Goal: Task Accomplishment & Management: Complete application form

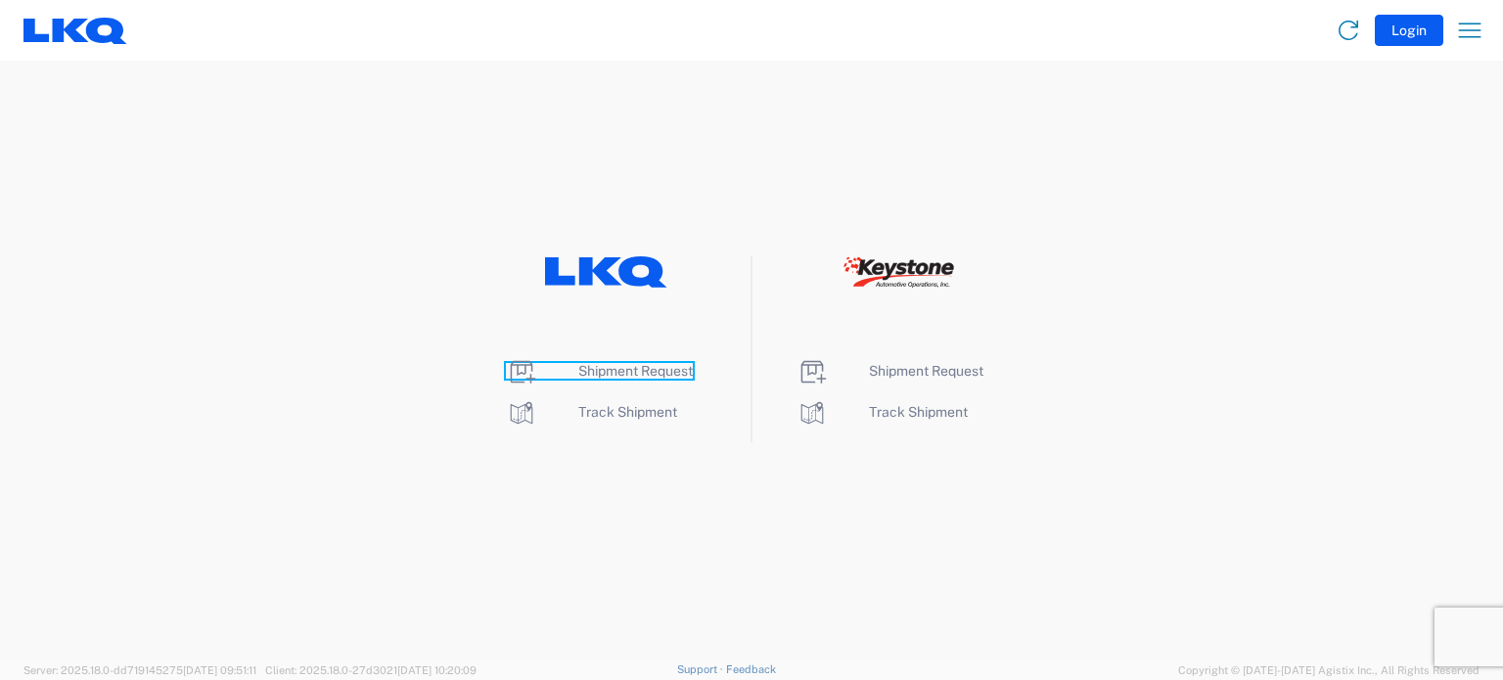
click at [591, 363] on span "Shipment Request" at bounding box center [635, 371] width 114 height 16
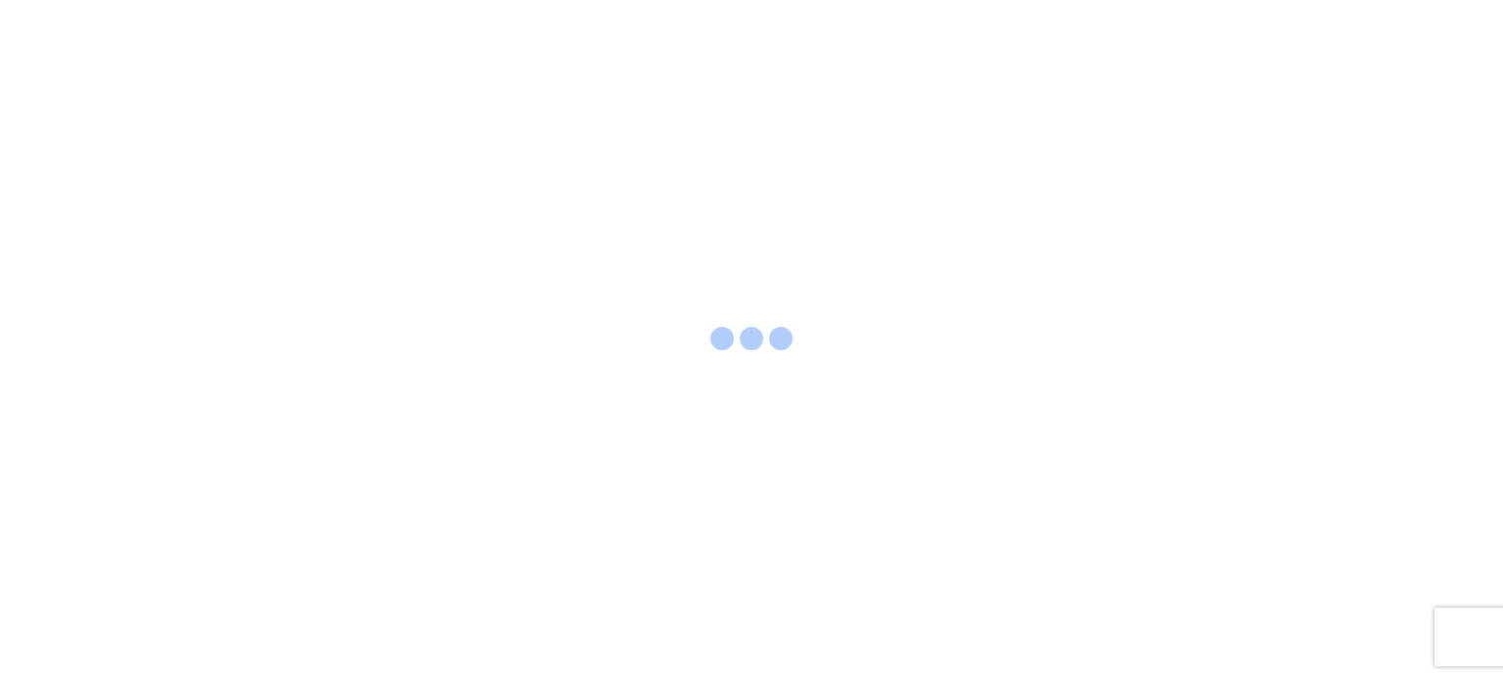
select select "FULL"
select select "LBS"
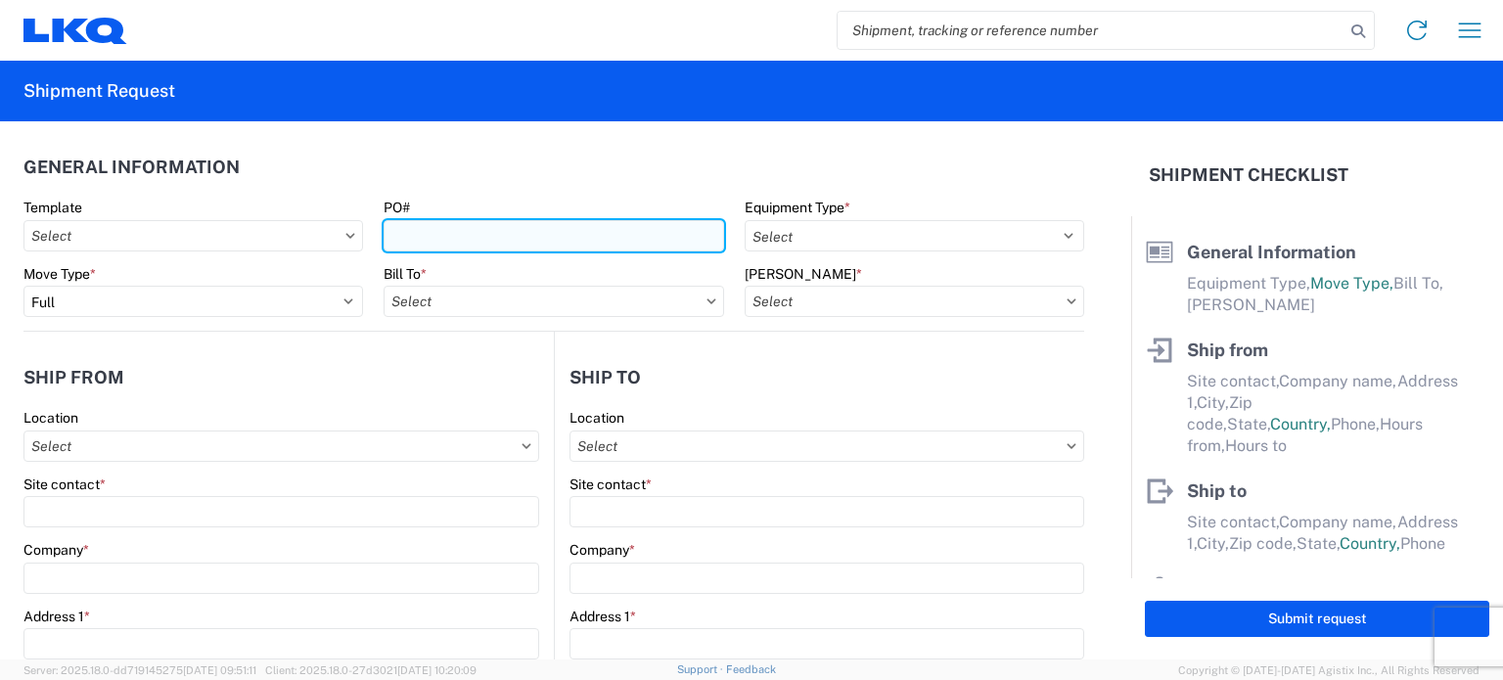
click at [459, 245] on input "PO#" at bounding box center [554, 235] width 340 height 31
type input "09112025GPS"
drag, startPoint x: 502, startPoint y: 239, endPoint x: 196, endPoint y: 214, distance: 307.2
click at [196, 213] on div "Template PO# 09112025GPS Equipment Type * Select 53’ Dry Van Flatbed Dropdeck (…" at bounding box center [554, 232] width 1081 height 67
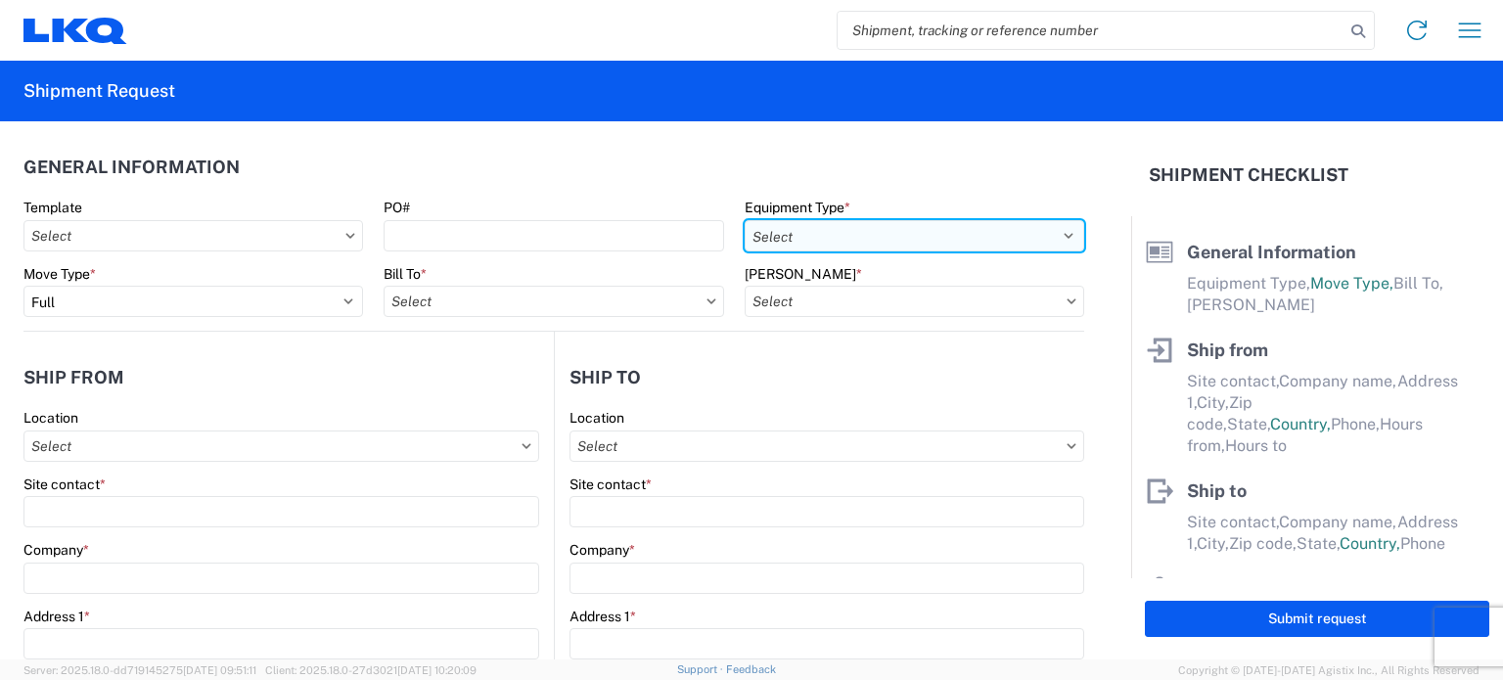
click at [1038, 235] on select "Select 53’ Dry Van Flatbed Dropdeck (van) Lowboy (flatbed) Rail" at bounding box center [915, 235] width 340 height 31
select select "STDV"
click at [745, 220] on select "Select 53’ Dry Van Flatbed Dropdeck (van) Lowboy (flatbed) Rail" at bounding box center [915, 235] width 340 height 31
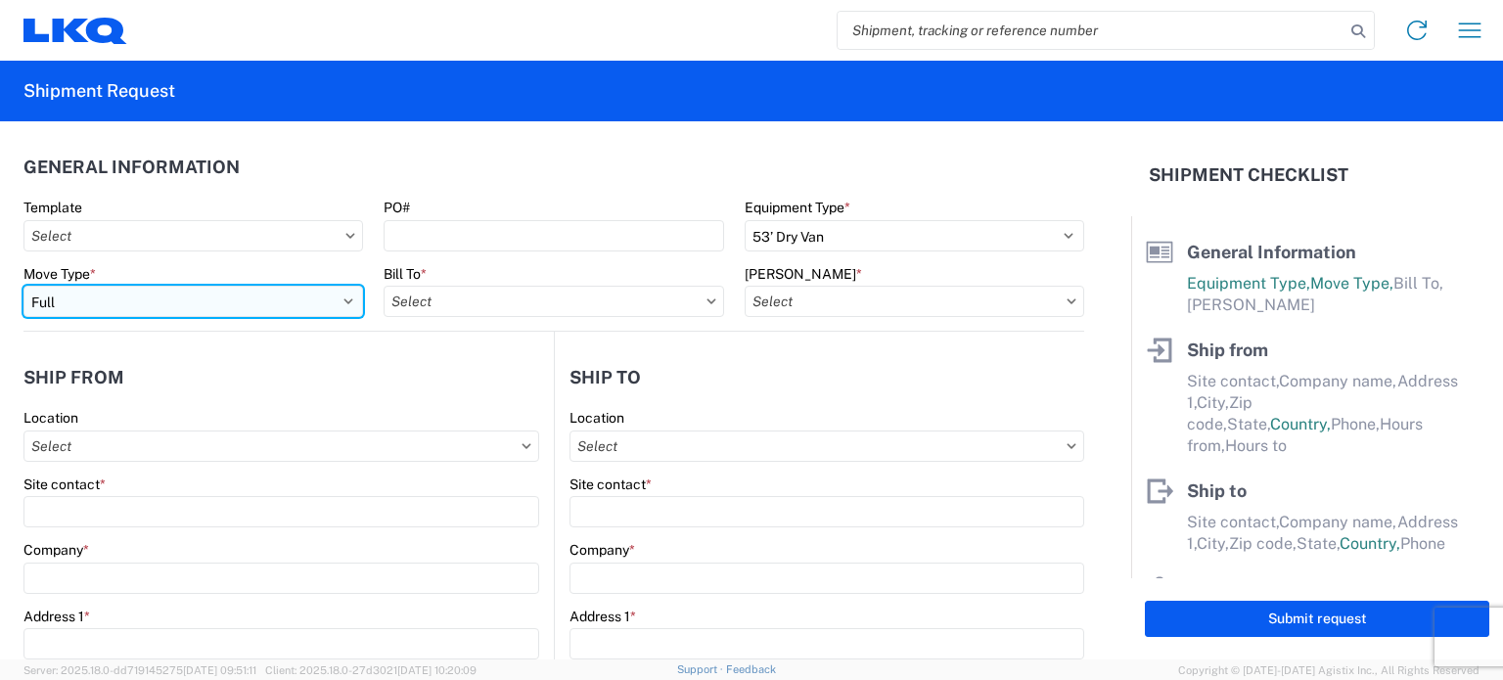
click at [217, 295] on select "Select Full Partial TL" at bounding box center [193, 301] width 340 height 31
click at [23, 286] on select "Select Full Partial TL" at bounding box center [193, 301] width 340 height 31
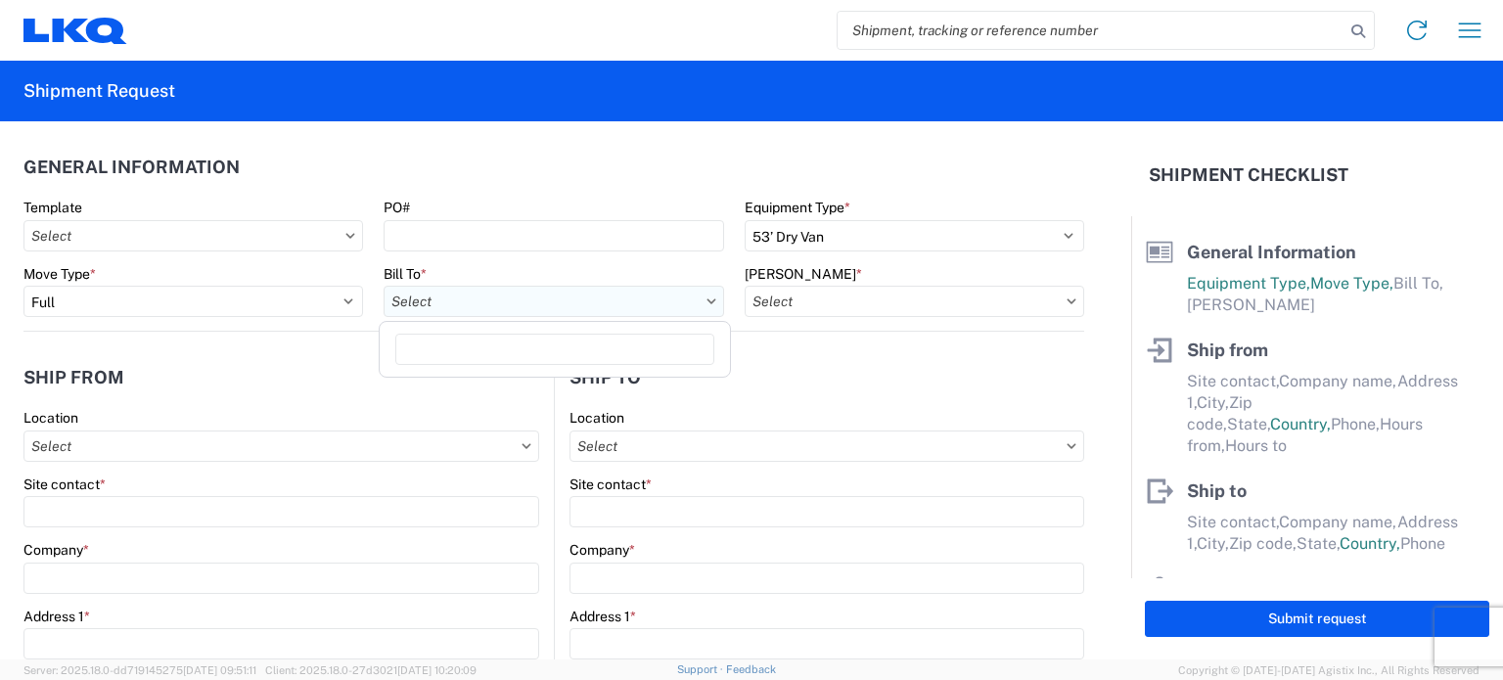
click at [419, 289] on input "Bill To *" at bounding box center [554, 301] width 340 height 31
type input "1634"
click at [493, 386] on div "1634 - [GEOGRAPHIC_DATA] - [PERSON_NAME] - Boat Rock" at bounding box center [576, 388] width 385 height 31
type input "1634 - [GEOGRAPHIC_DATA] - [PERSON_NAME] - Boat Rock"
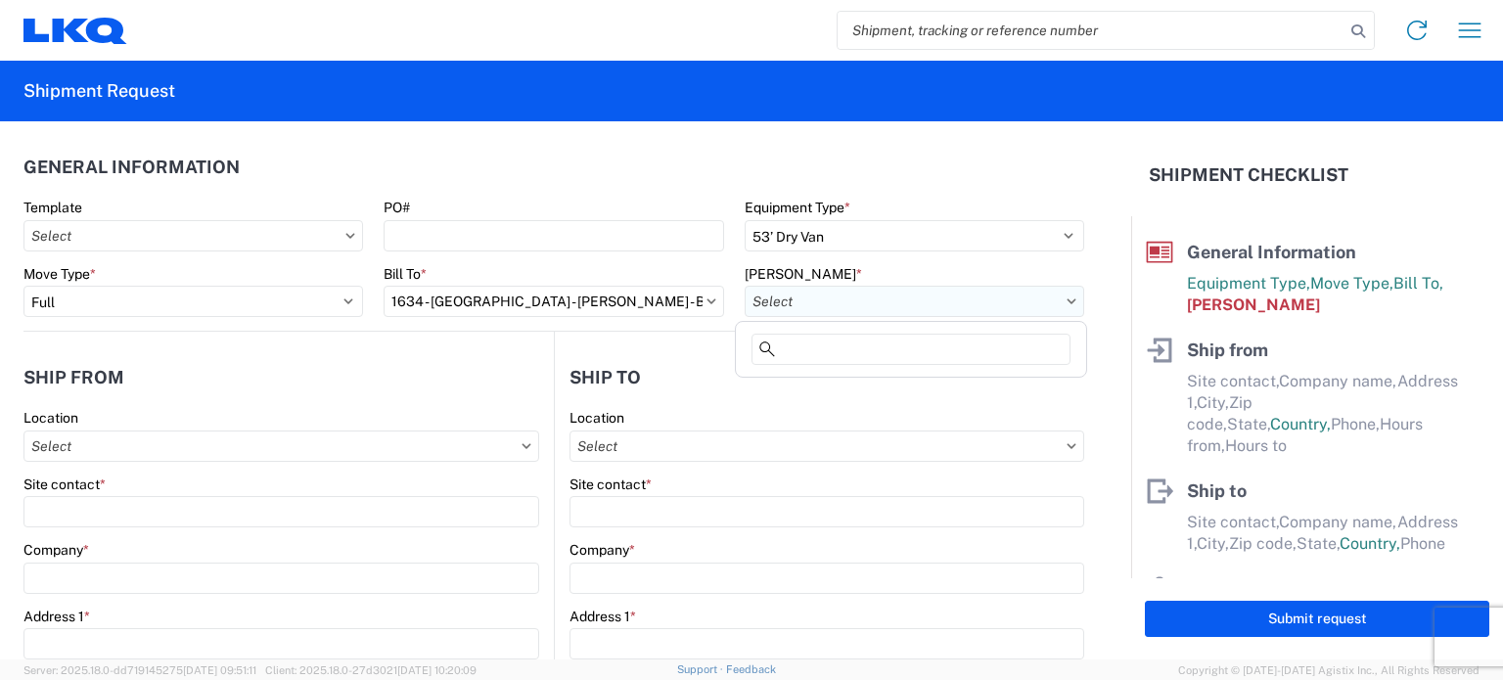
click at [876, 299] on input "[PERSON_NAME] *" at bounding box center [915, 301] width 340 height 31
click at [923, 421] on div "1634-6300-66000-0000 - 1634 Freight Out" at bounding box center [911, 419] width 342 height 31
type input "1634-6300-66000-0000 - 1634 Freight Out"
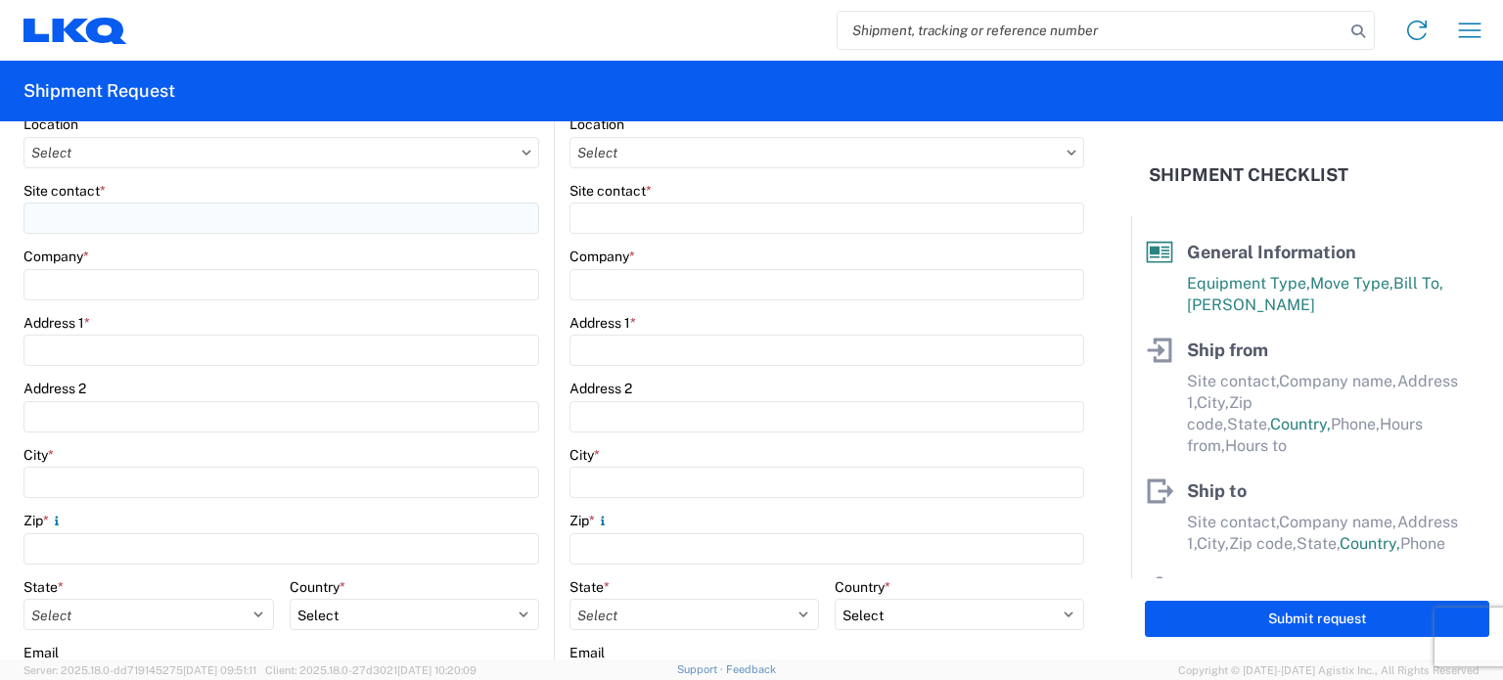
scroll to position [196, 0]
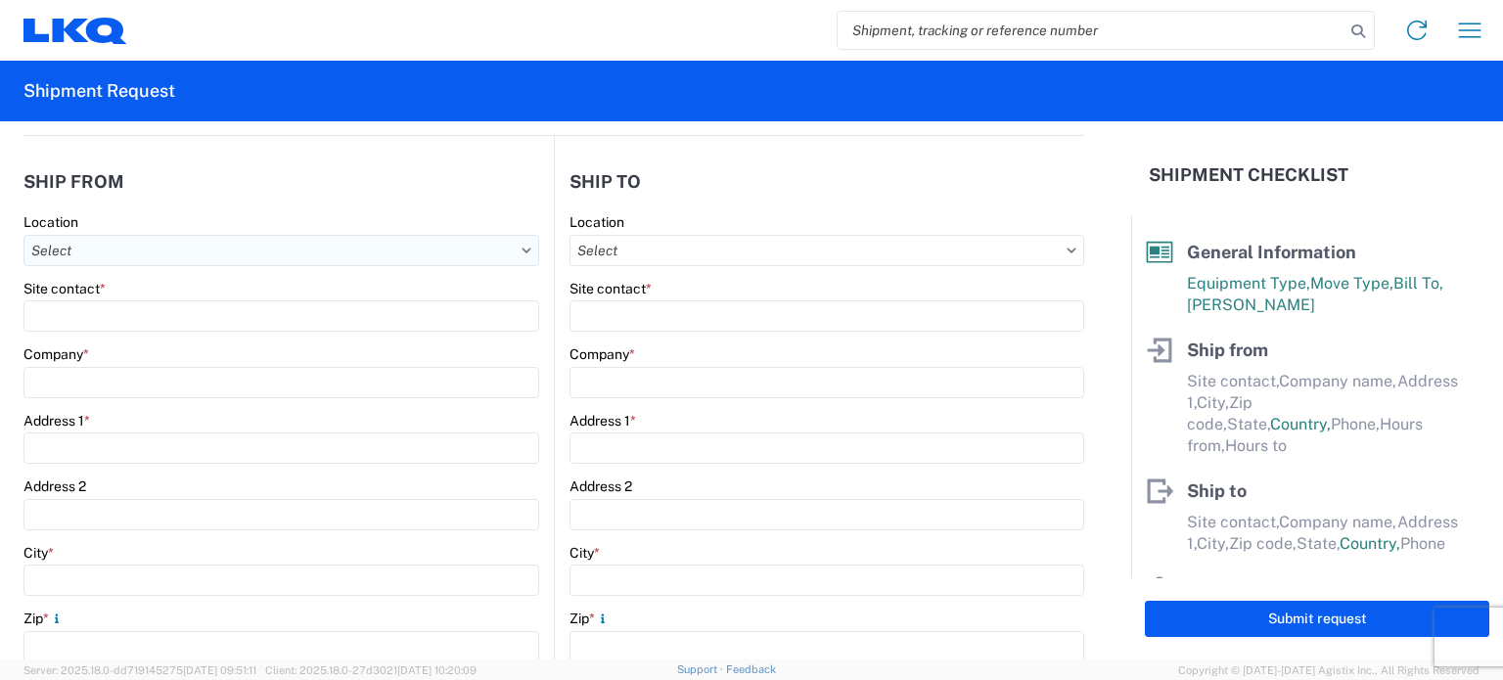
click at [255, 259] on input "Location" at bounding box center [281, 250] width 516 height 31
type input "1634"
click at [242, 331] on div "1634 - [GEOGRAPHIC_DATA] - [PERSON_NAME] - Boat Rock" at bounding box center [220, 336] width 385 height 31
type input "1634 - [GEOGRAPHIC_DATA] - [PERSON_NAME] - Boat Rock"
type input "LKQ Corporation"
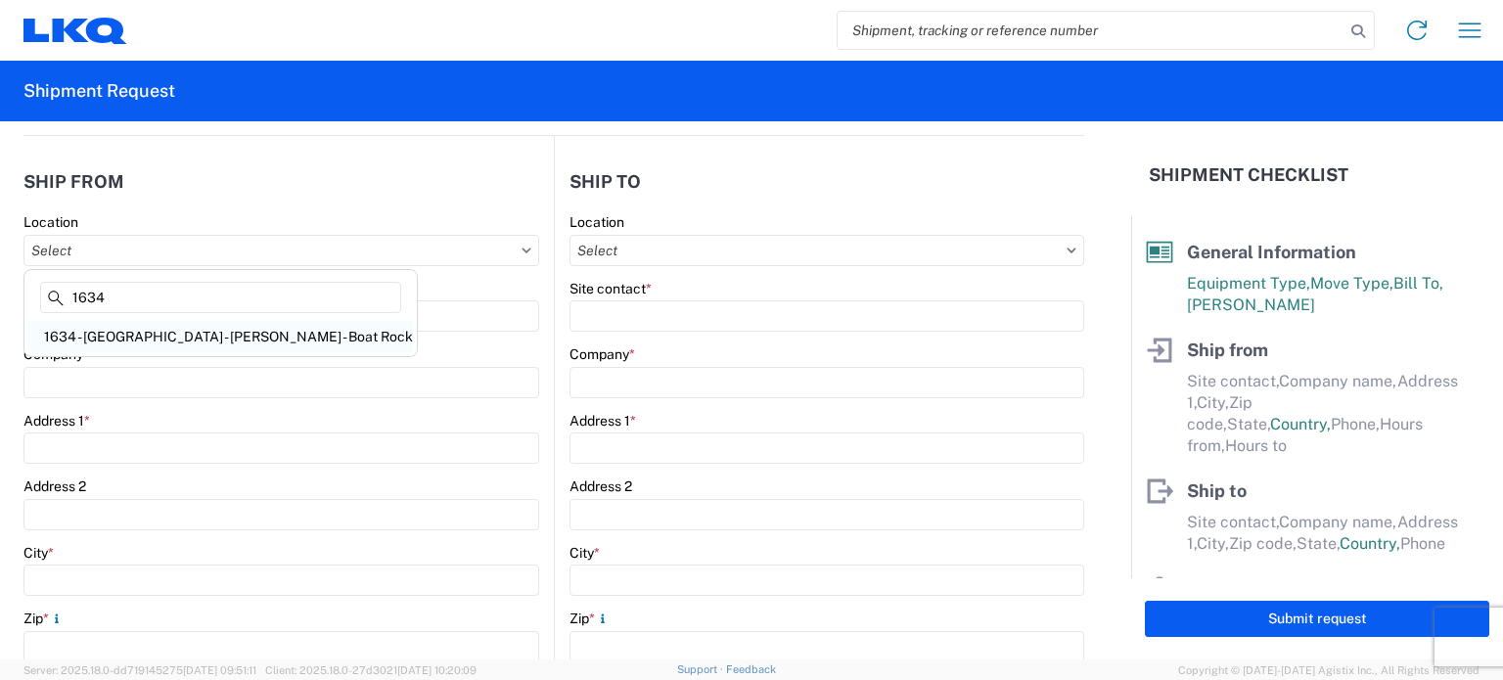
type input "[STREET_ADDRESS]"
type input "[GEOGRAPHIC_DATA]"
type input "30336"
select select "GA"
select select "US"
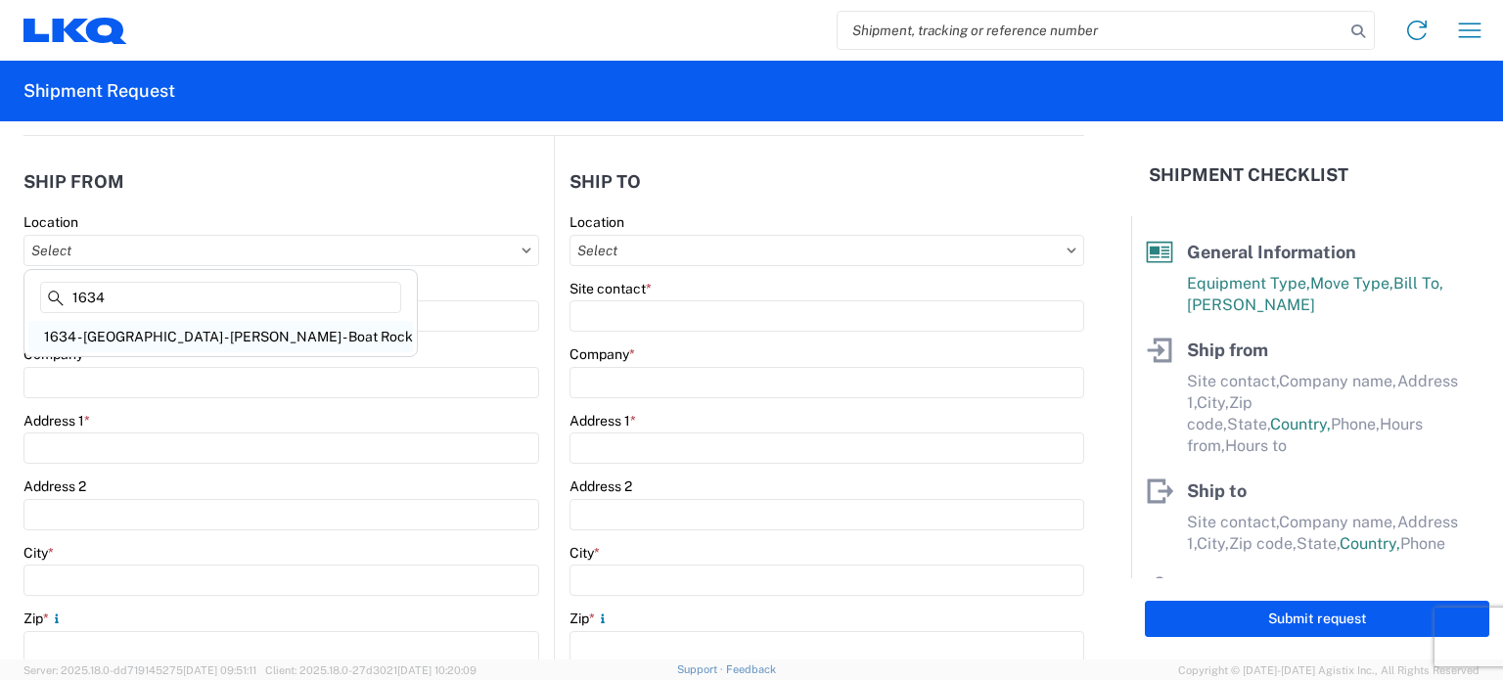
type input "[PHONE_NUMBER]"
type input "00:00"
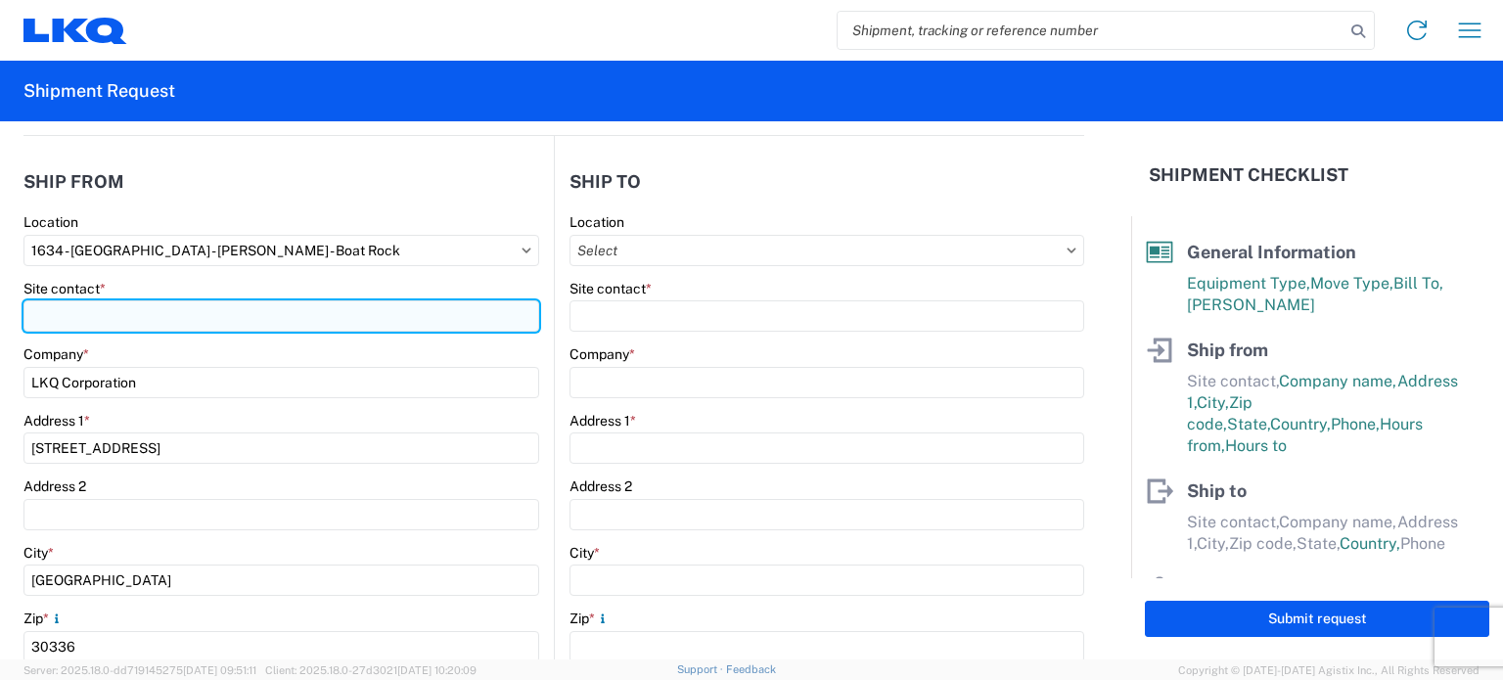
click at [206, 316] on input "Site contact *" at bounding box center [281, 315] width 516 height 31
type input "[PERSON_NAME]"
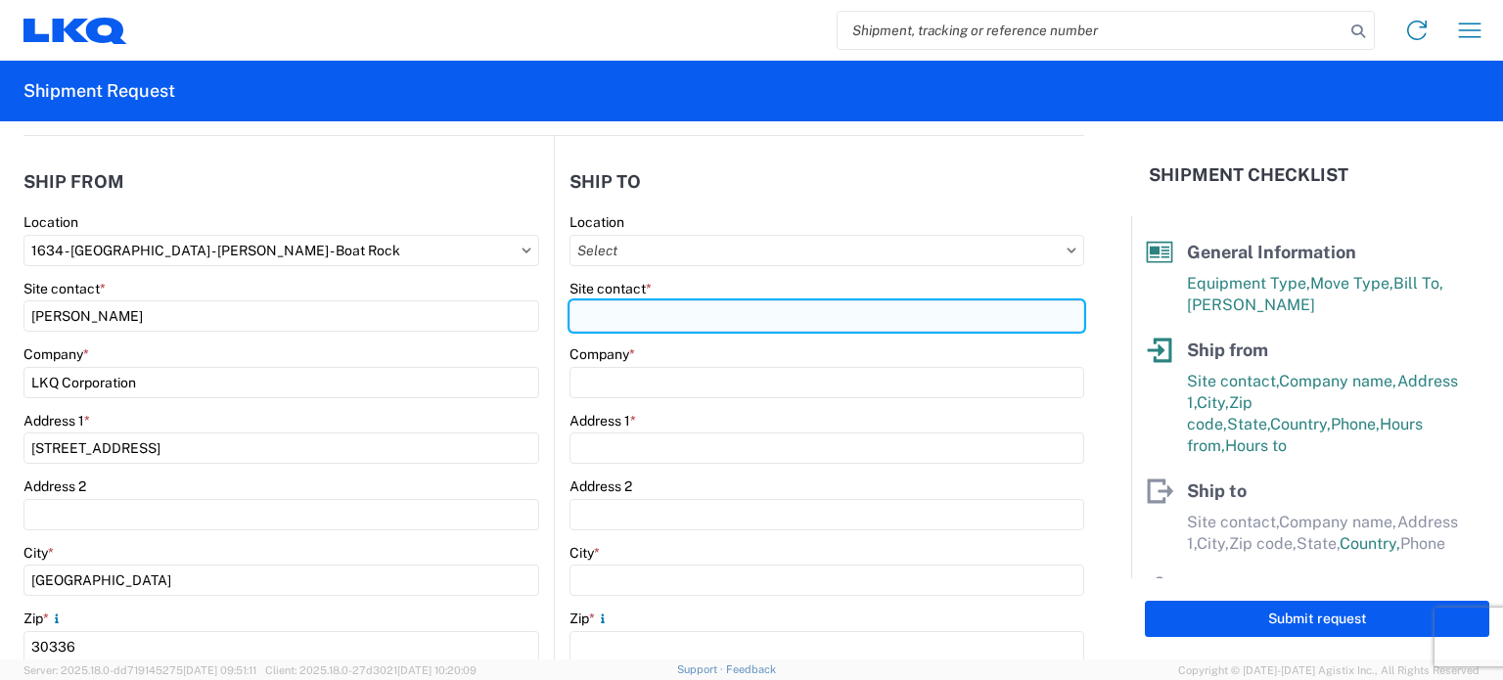
click at [697, 326] on input "Site contact *" at bounding box center [826, 315] width 515 height 31
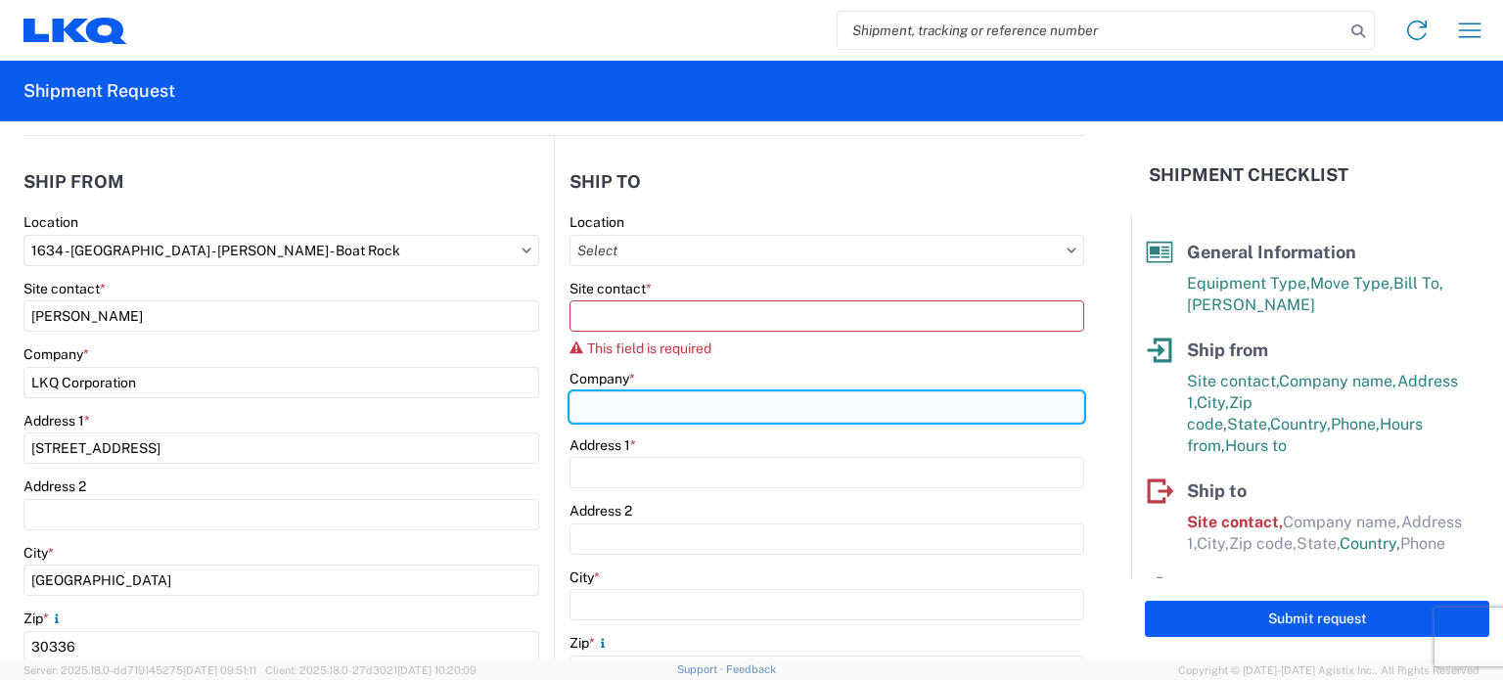
click at [677, 378] on div "Company *" at bounding box center [826, 396] width 515 height 53
click at [677, 406] on input "Company *" at bounding box center [826, 406] width 515 height 31
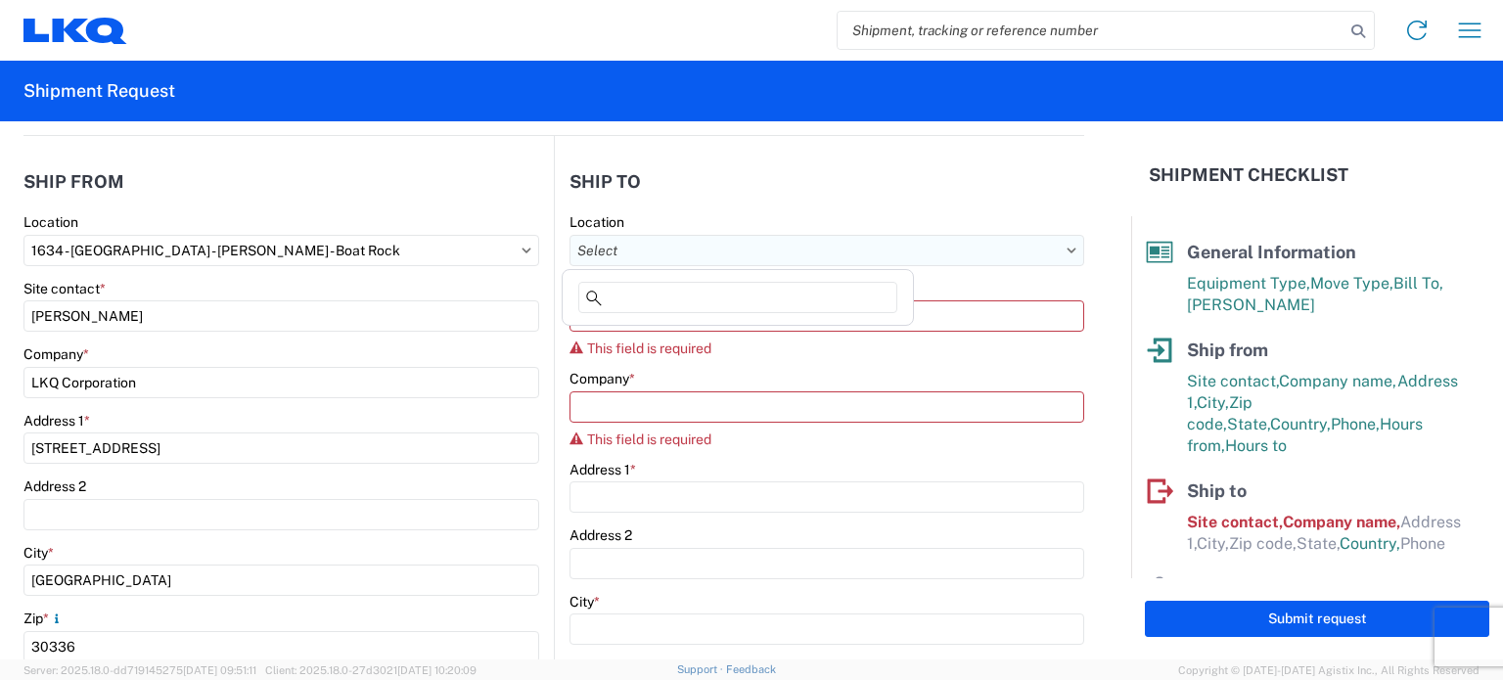
click at [774, 253] on input "Location" at bounding box center [826, 250] width 515 height 31
type input "1772"
click at [701, 332] on div "1772 - LKQ Atlanta Core Newnan" at bounding box center [738, 336] width 342 height 31
type input "1772 - LKQ Atlanta Core Newnan"
type input "LKQ Corporation"
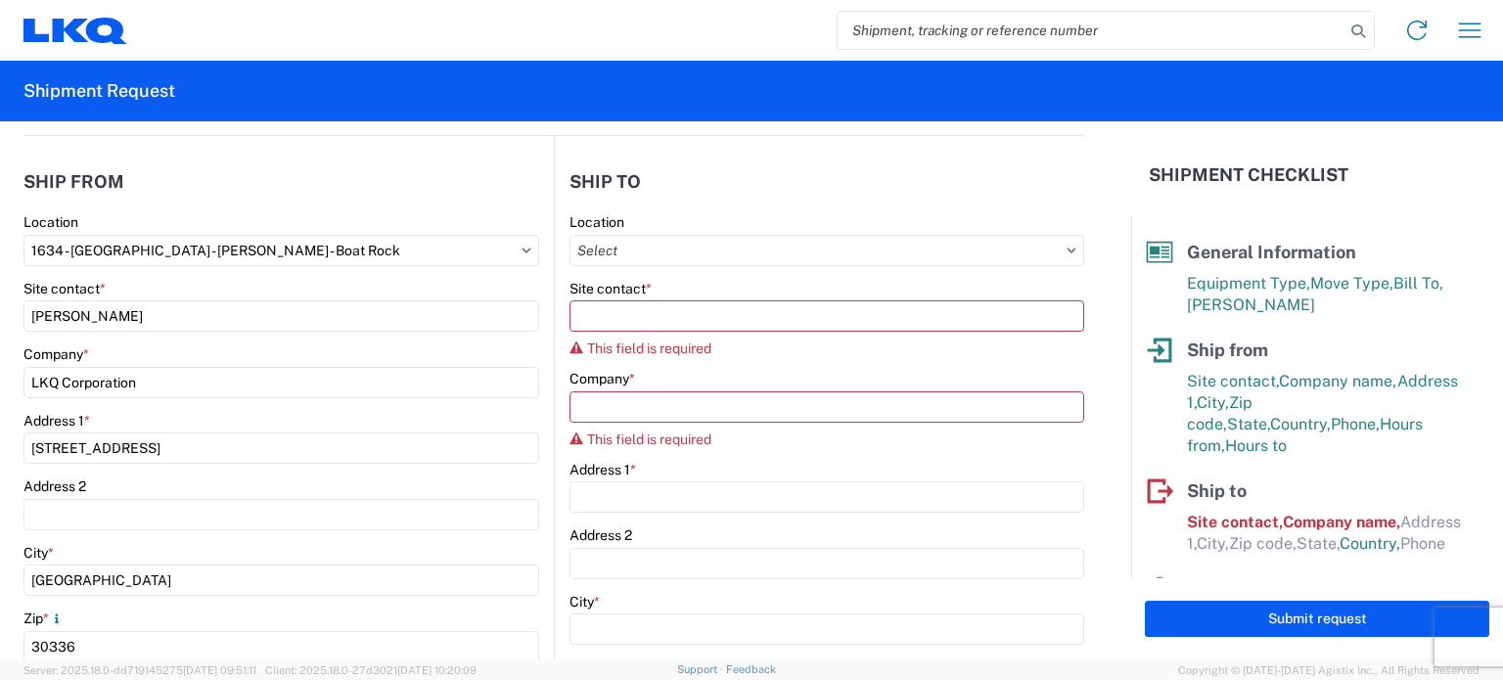
type input "[STREET_ADDRESS]"
type input "Newnan"
type input "30265"
select select "US"
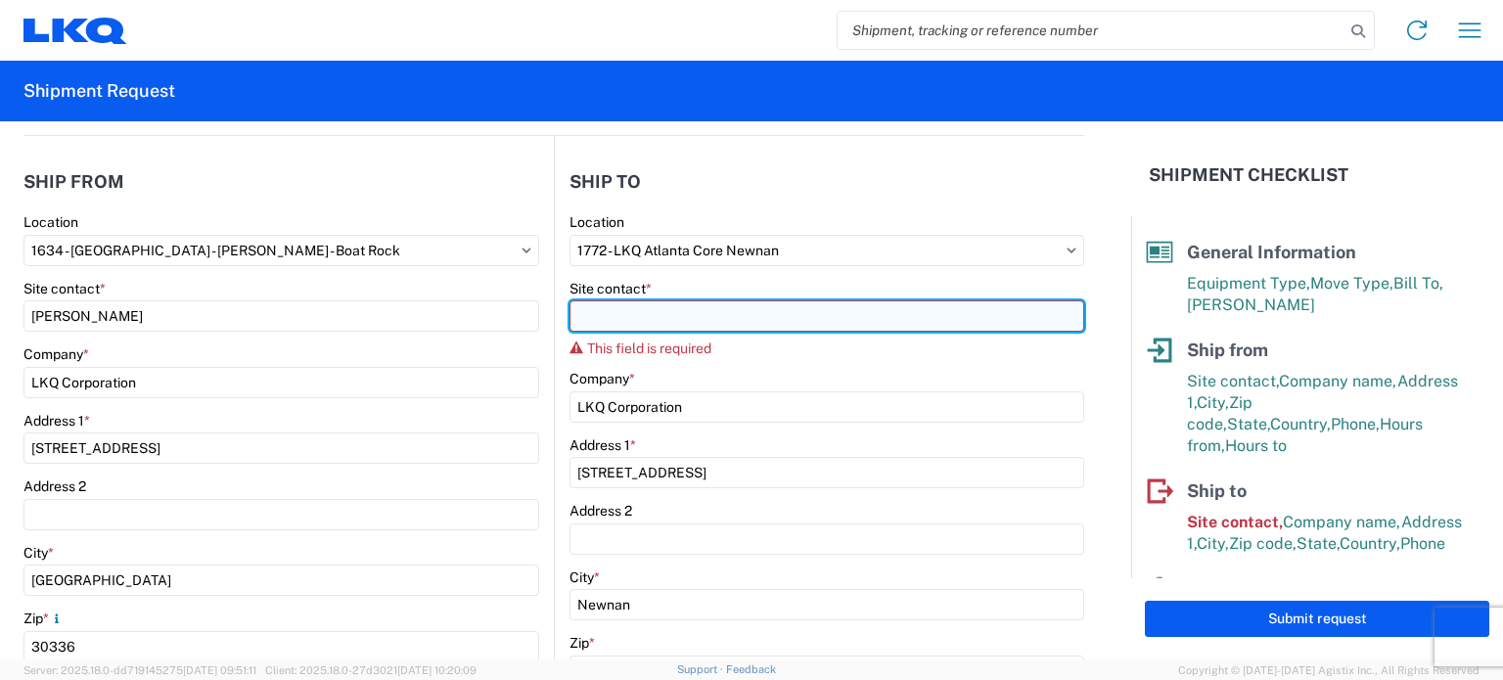
click at [697, 324] on input "Site contact *" at bounding box center [826, 315] width 515 height 31
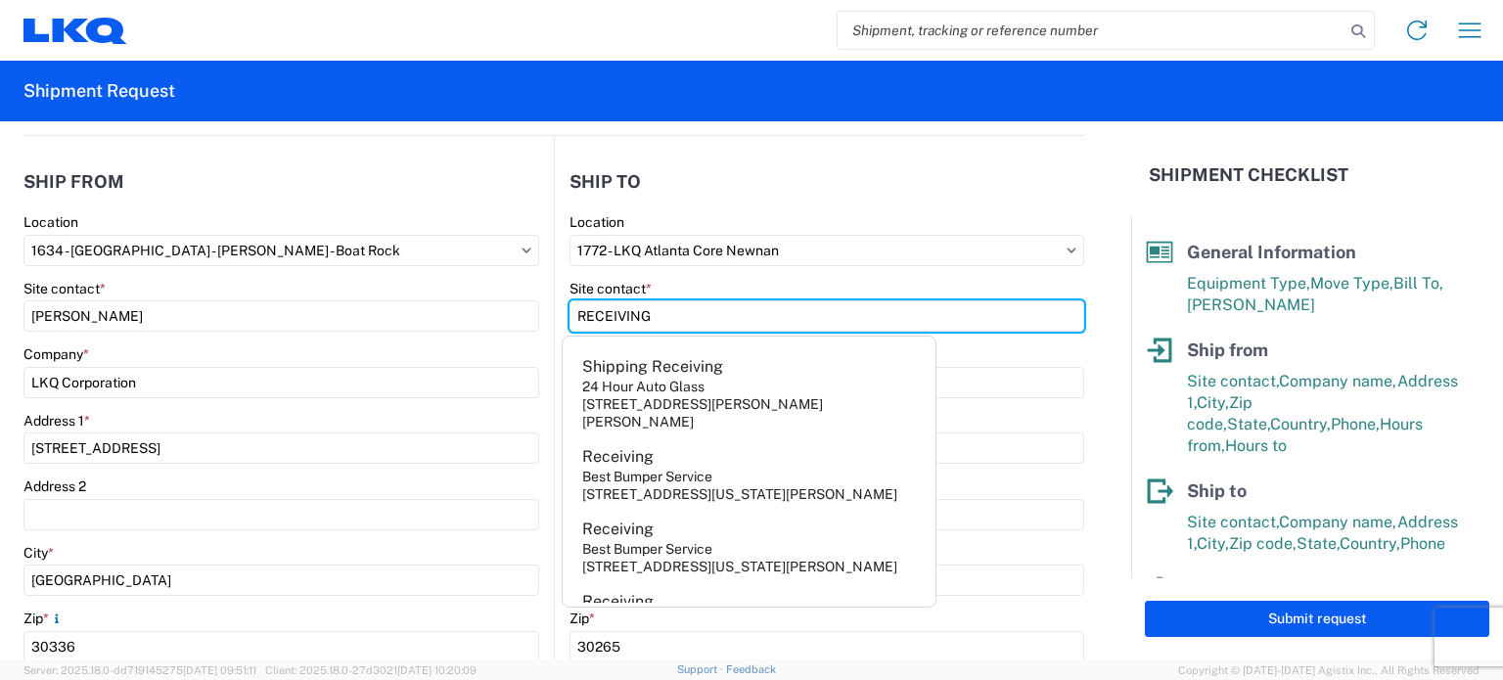
type input "RECEIVING"
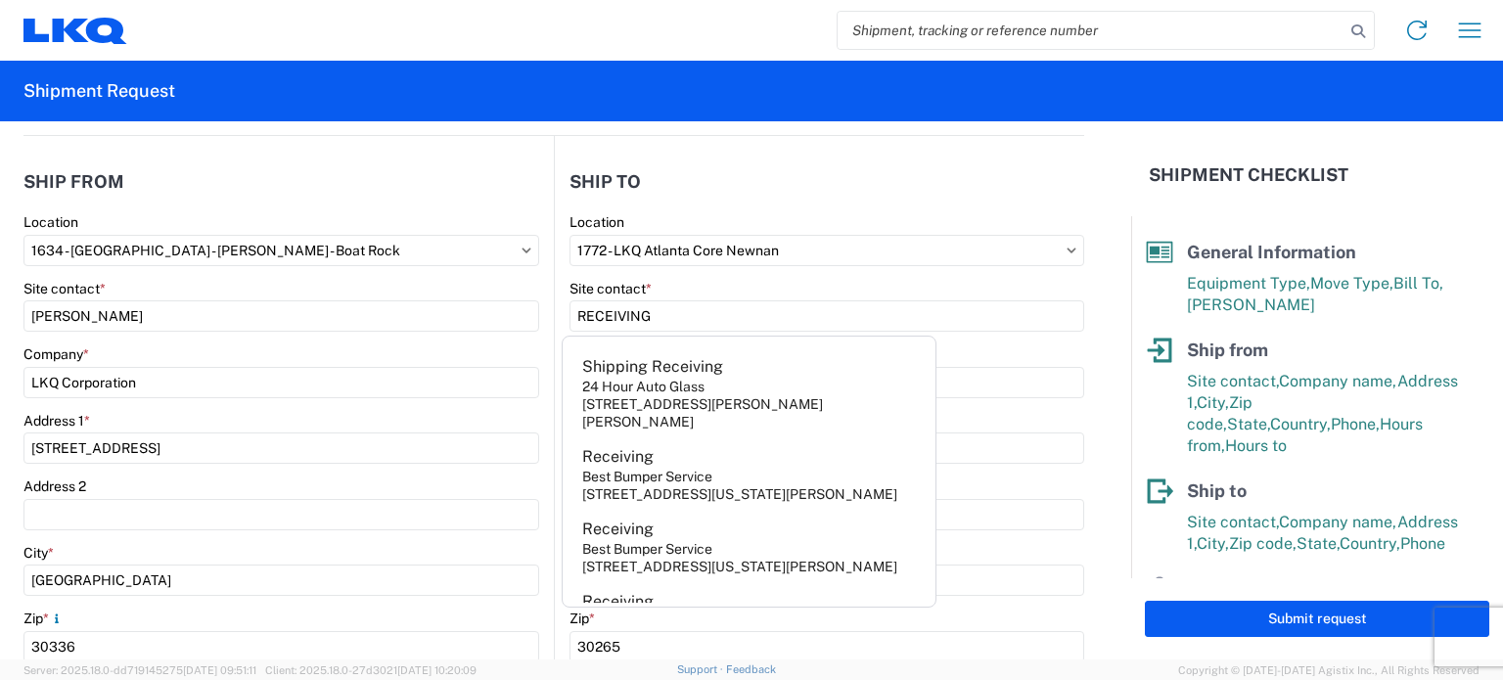
click at [894, 174] on header "Ship to" at bounding box center [819, 181] width 529 height 44
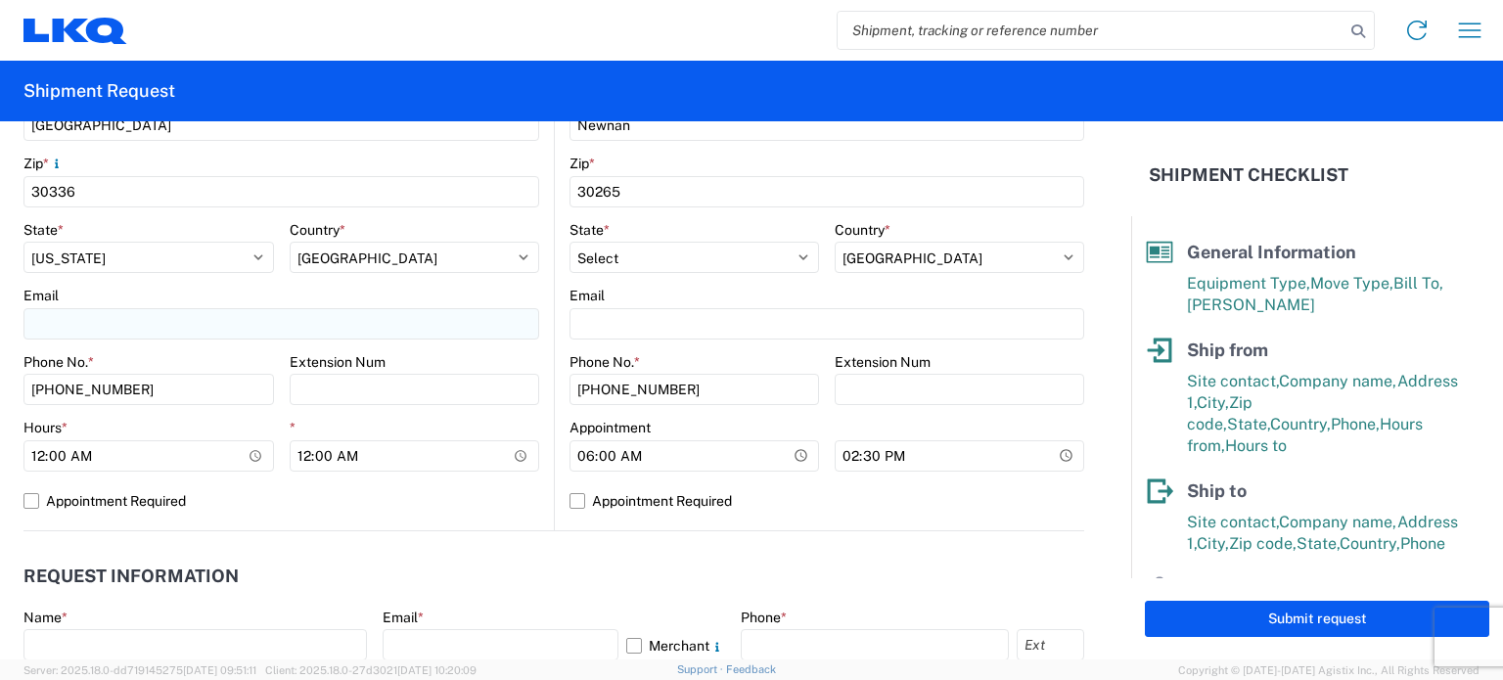
scroll to position [685, 0]
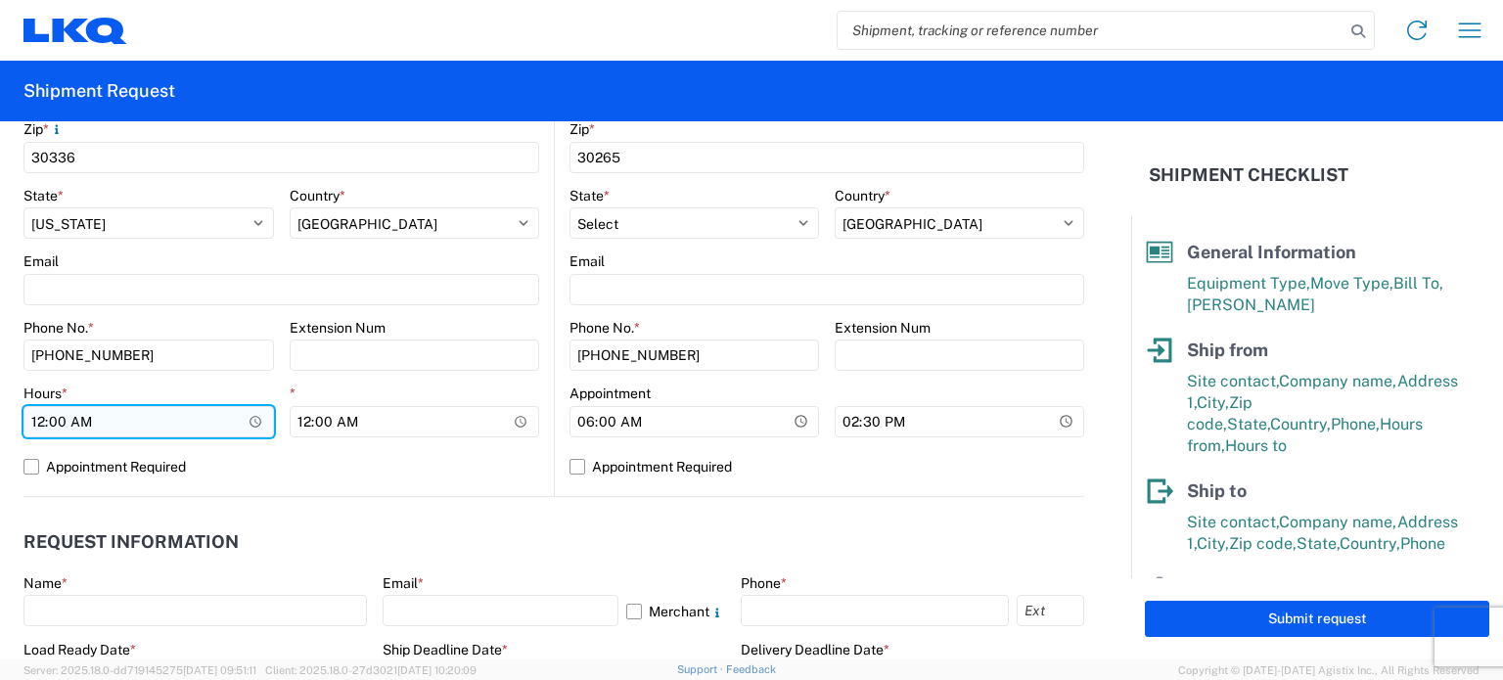
click at [32, 421] on input "00:00" at bounding box center [148, 421] width 250 height 31
type input "07:00"
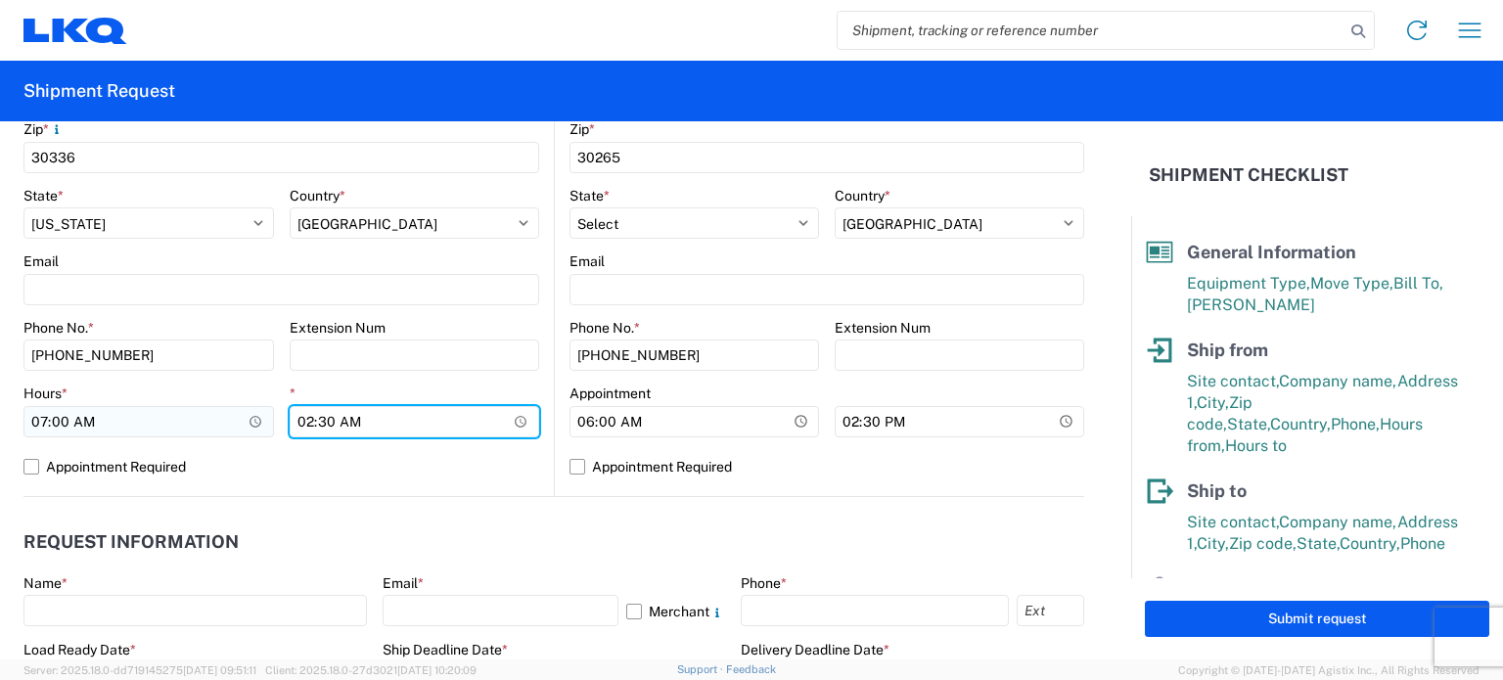
type input "14:30"
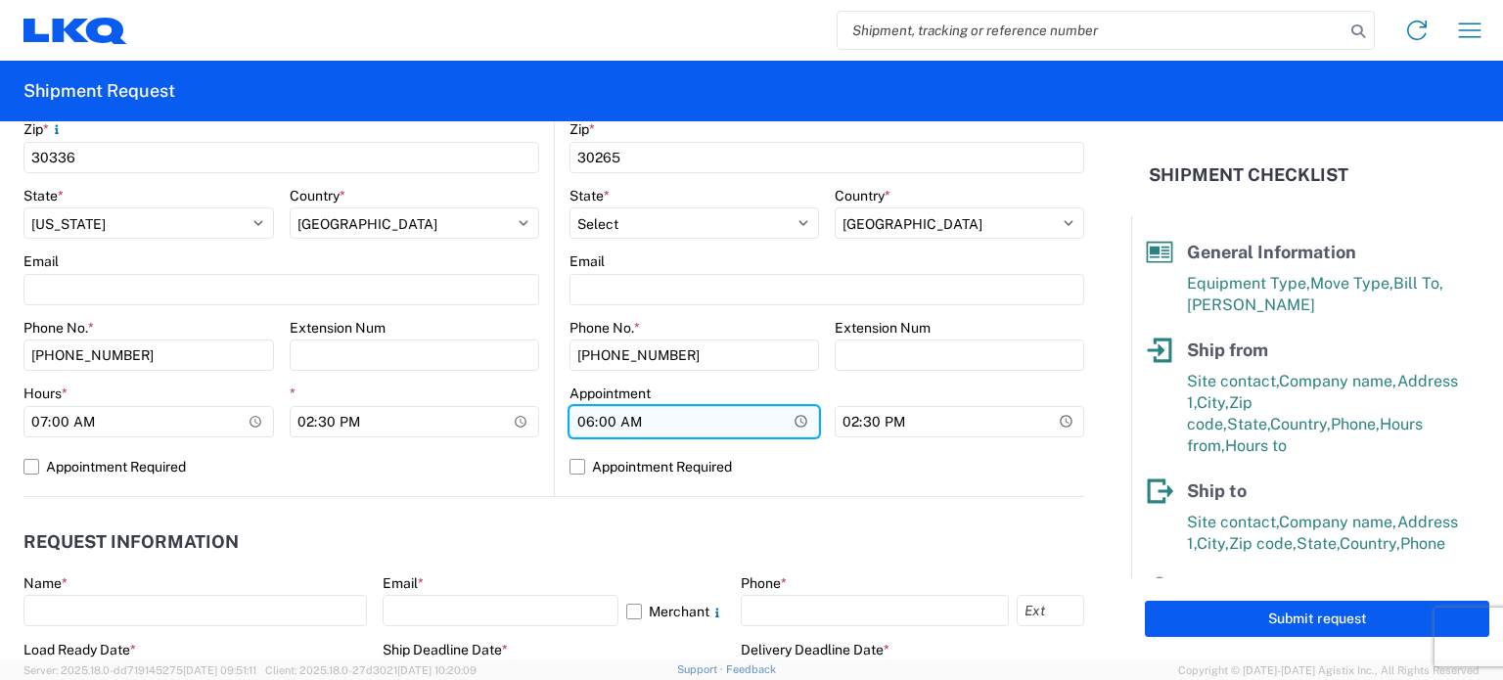
click at [578, 417] on input "06:00" at bounding box center [694, 421] width 250 height 31
type input "07:00"
click at [509, 521] on header "Request Information" at bounding box center [553, 543] width 1061 height 44
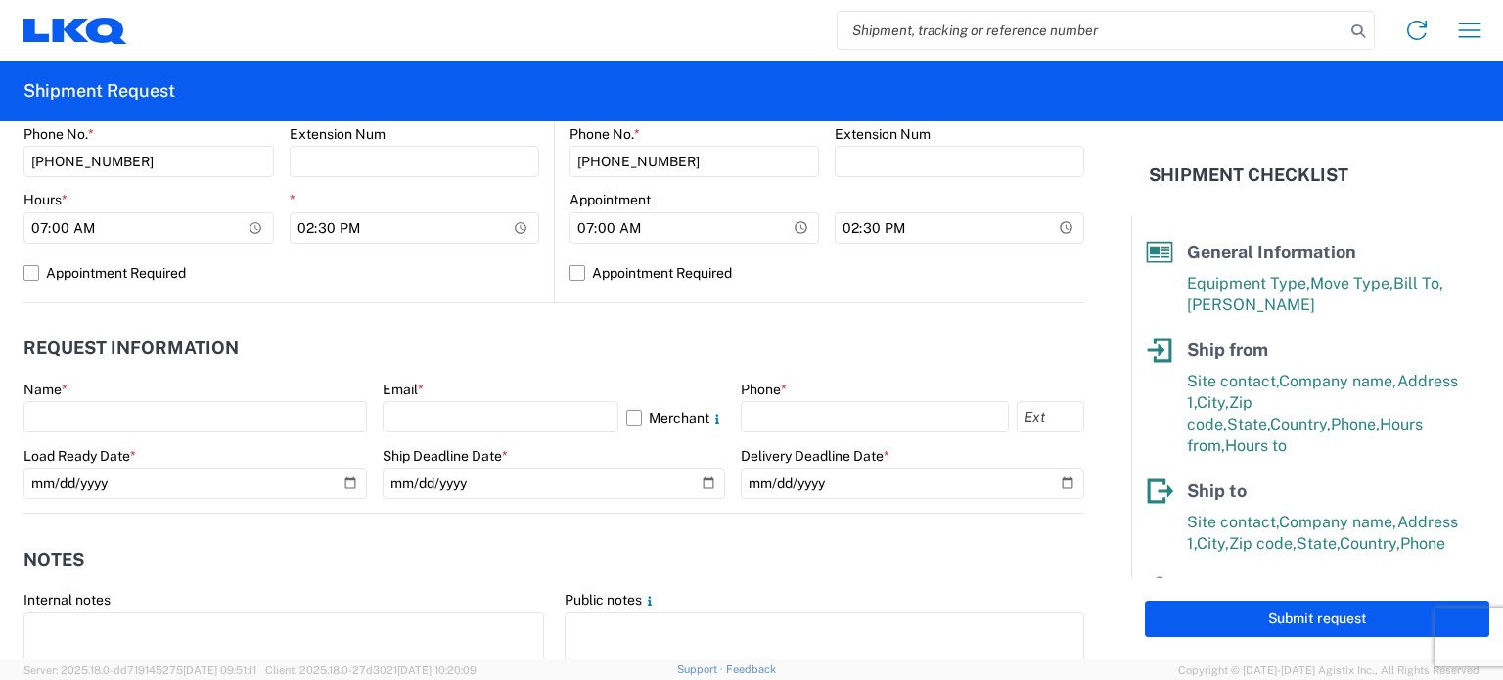
scroll to position [881, 0]
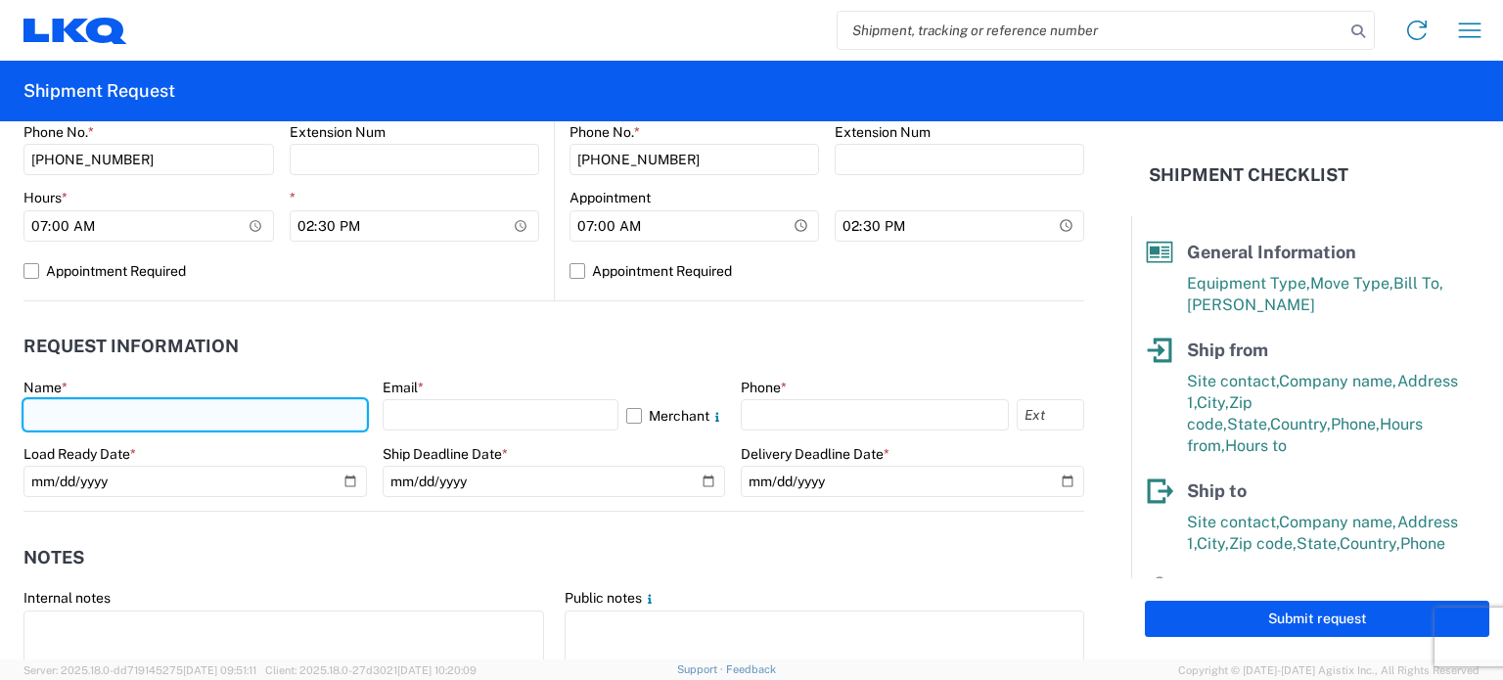
click at [236, 412] on input "text" at bounding box center [194, 414] width 343 height 31
type input "[PERSON_NAME]"
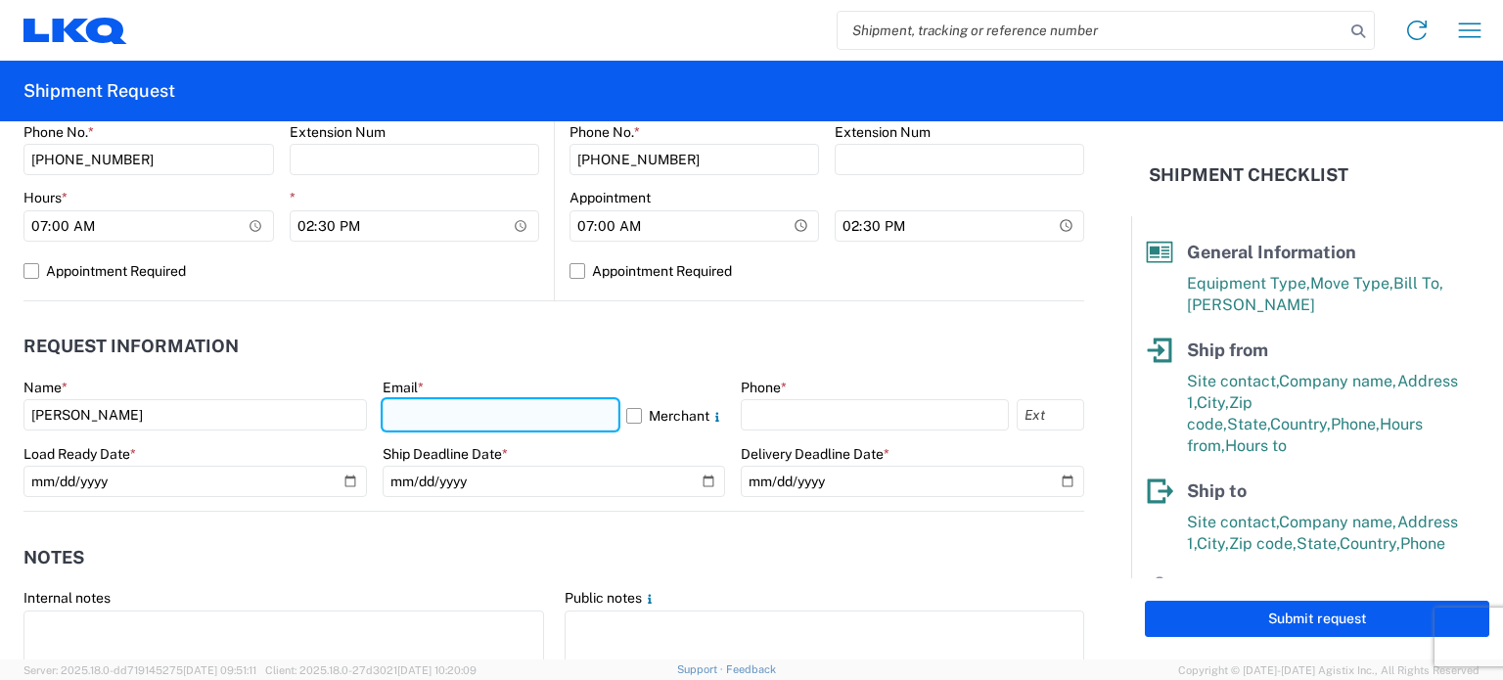
click at [423, 413] on input "text" at bounding box center [501, 414] width 237 height 31
type input "[EMAIL_ADDRESS][DOMAIN_NAME]"
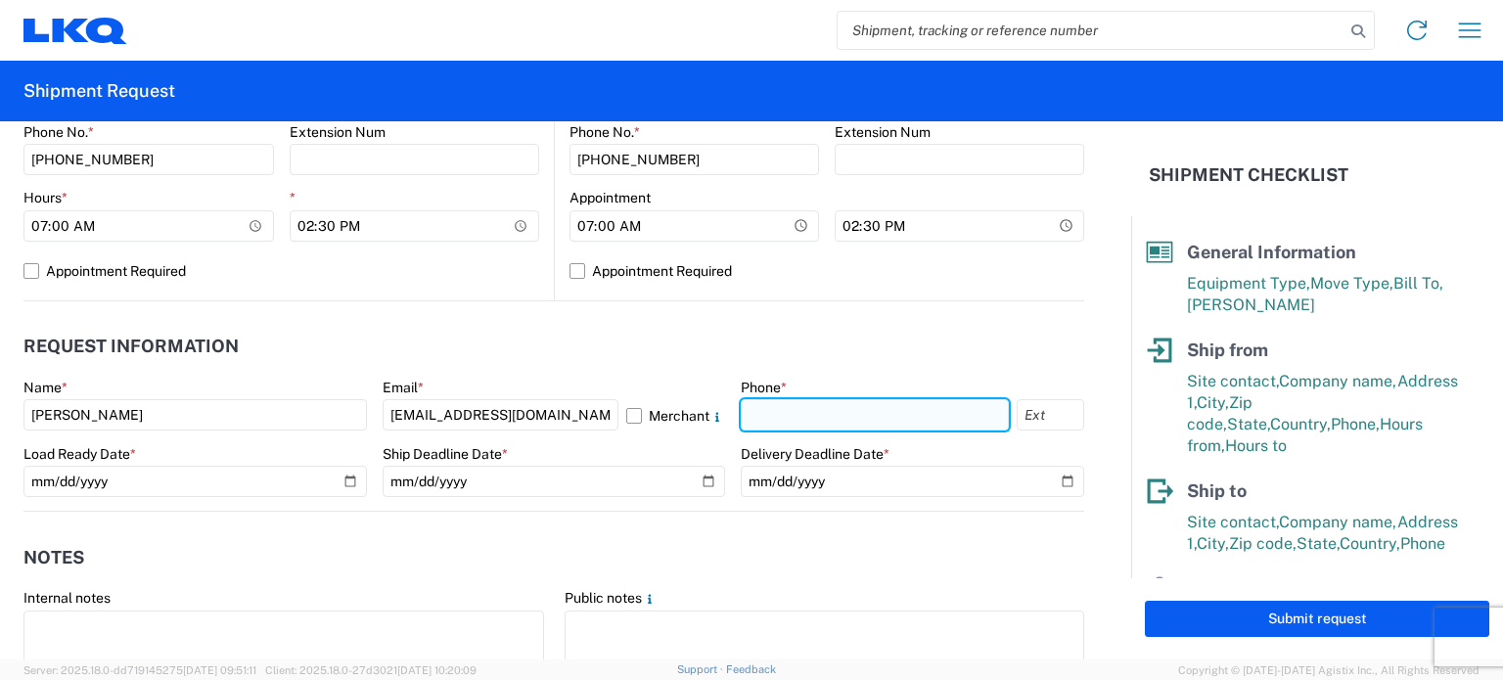
click at [814, 414] on input "text" at bounding box center [875, 414] width 268 height 31
type input "[PHONE_NUMBER]"
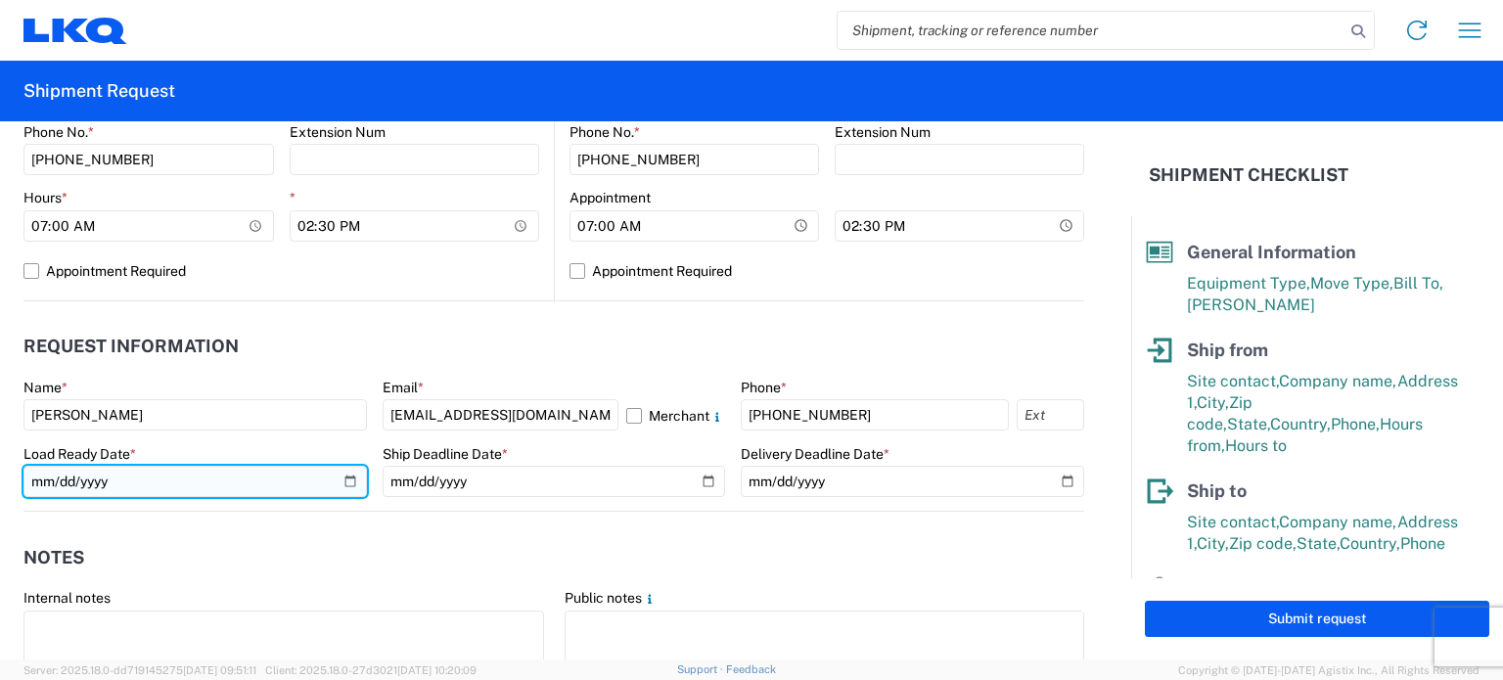
click at [186, 479] on input "date" at bounding box center [194, 481] width 343 height 31
click at [340, 484] on input "date" at bounding box center [194, 481] width 343 height 31
type input "[DATE]"
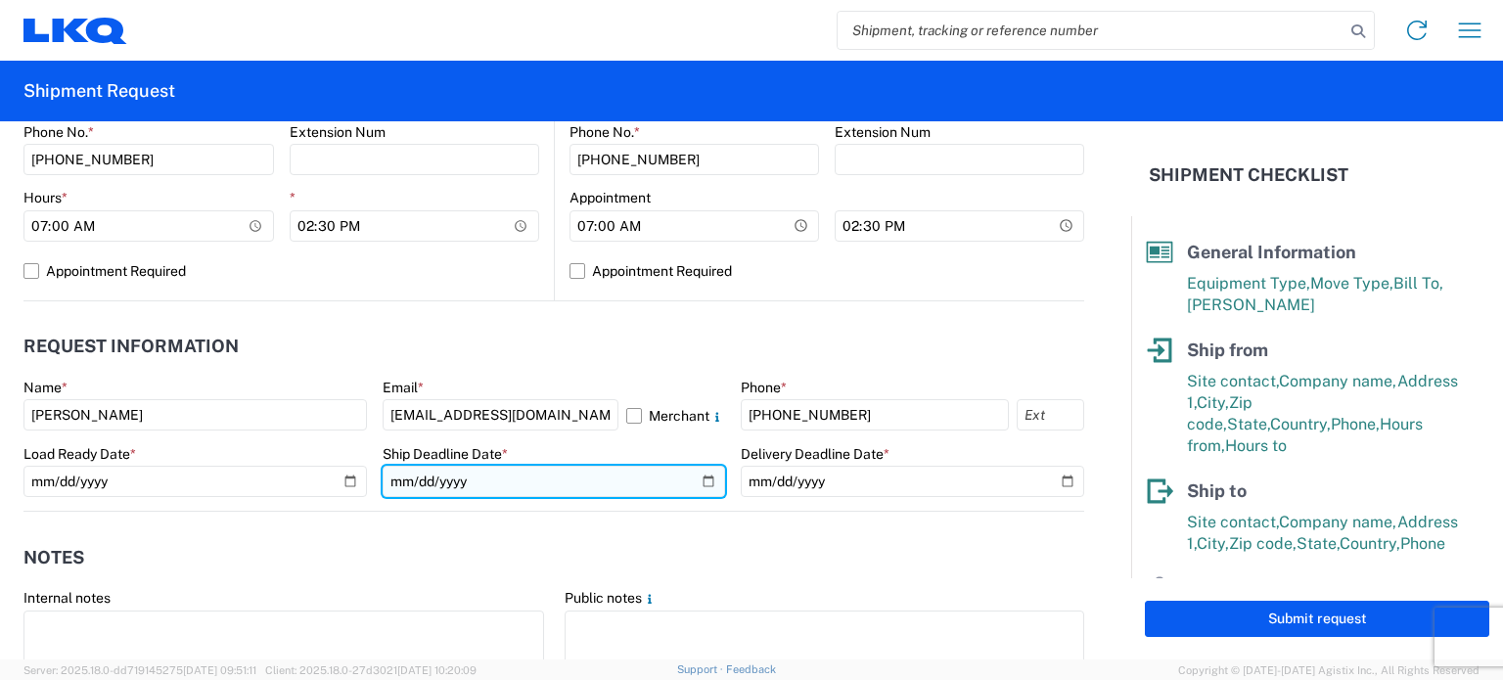
click at [702, 475] on input "date" at bounding box center [554, 481] width 343 height 31
type input "[DATE]"
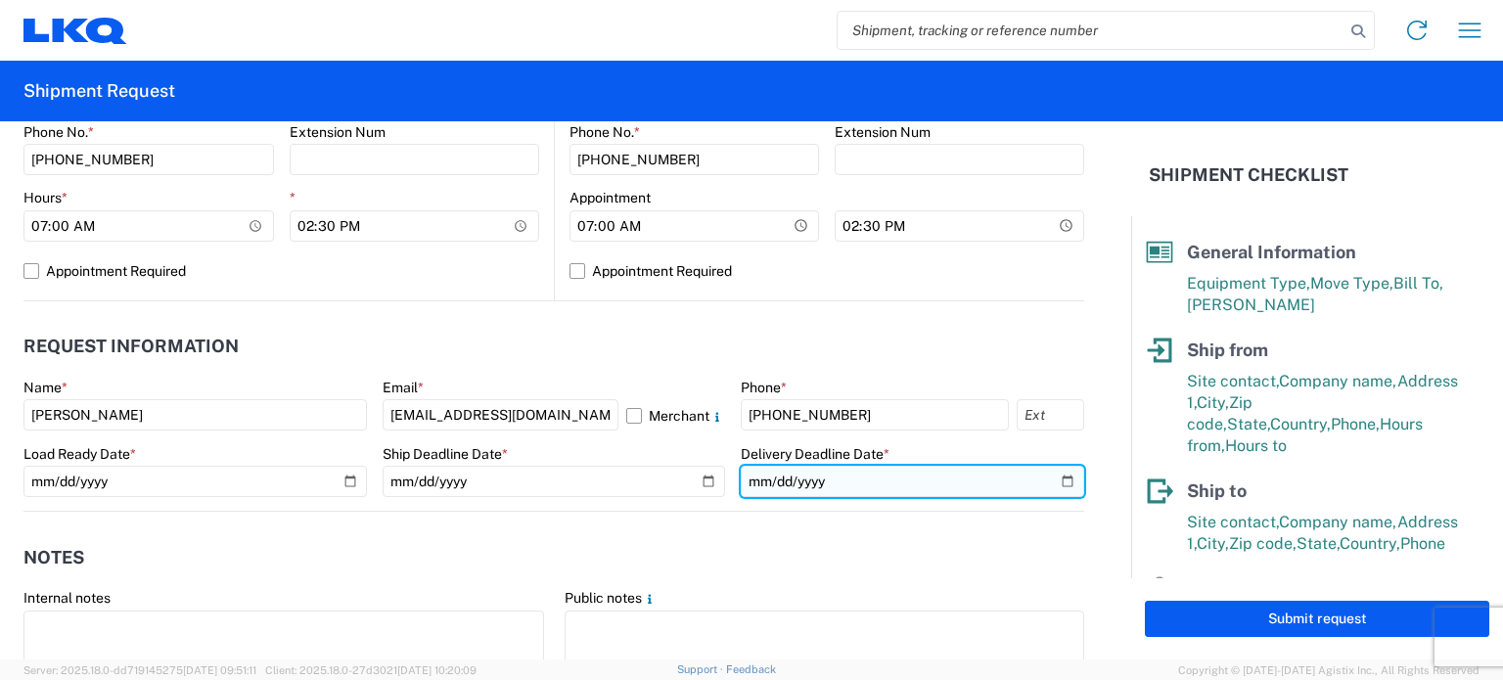
click at [1059, 483] on input "date" at bounding box center [912, 481] width 343 height 31
type input "[DATE]"
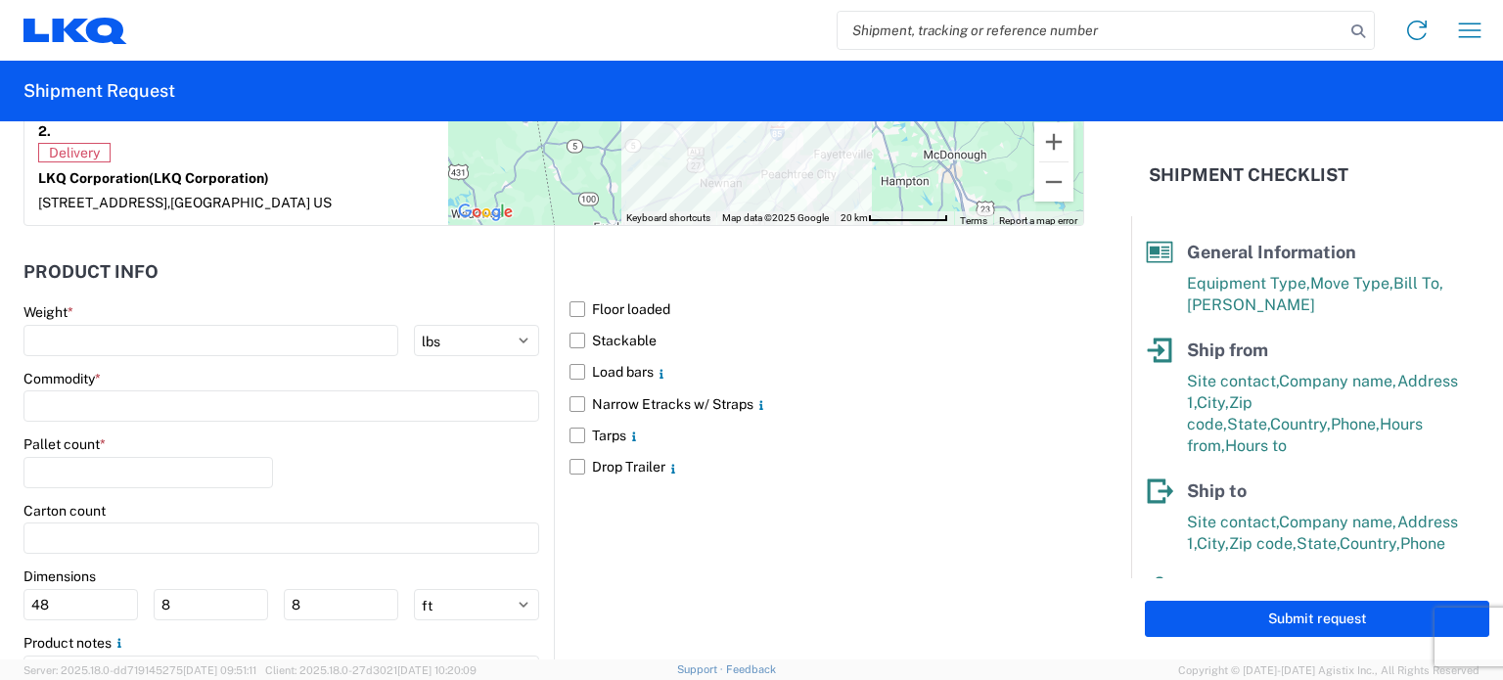
scroll to position [1761, 0]
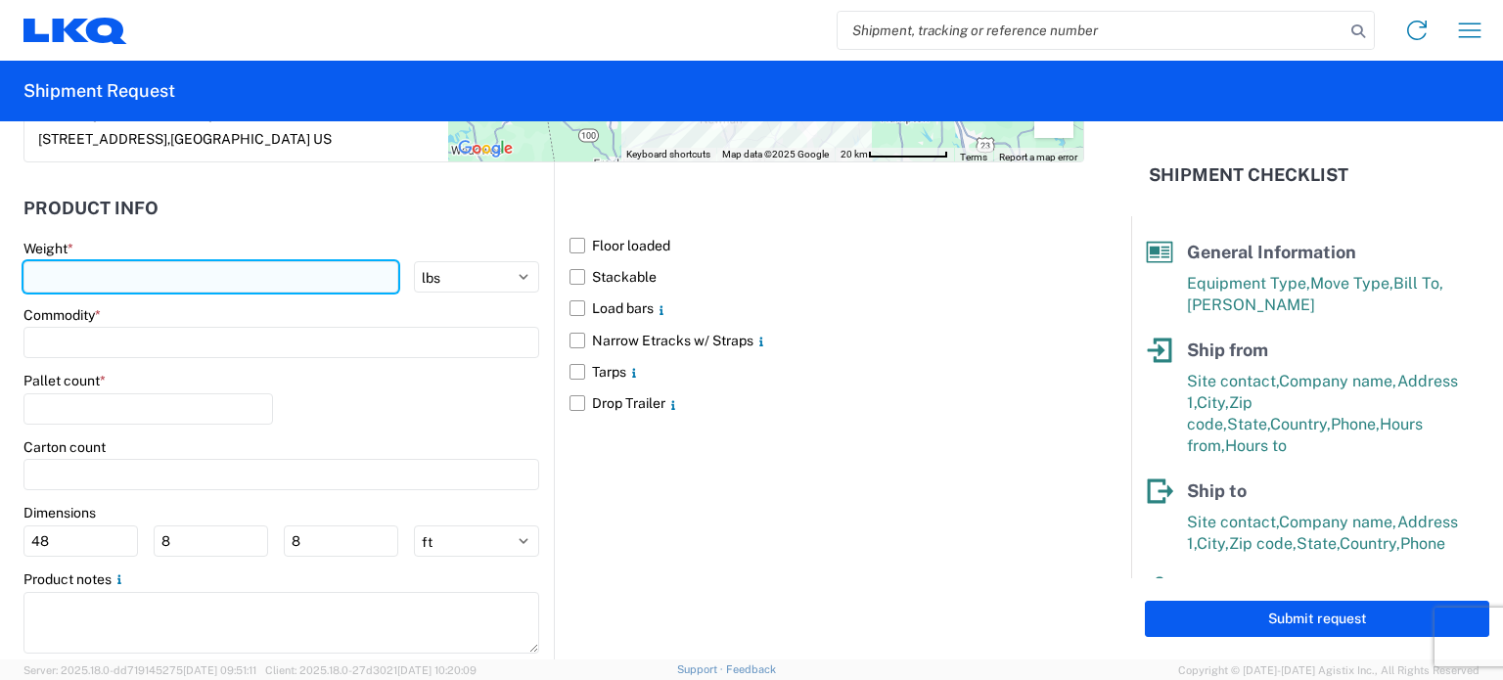
click at [229, 277] on input "number" at bounding box center [210, 276] width 375 height 31
type input "42000"
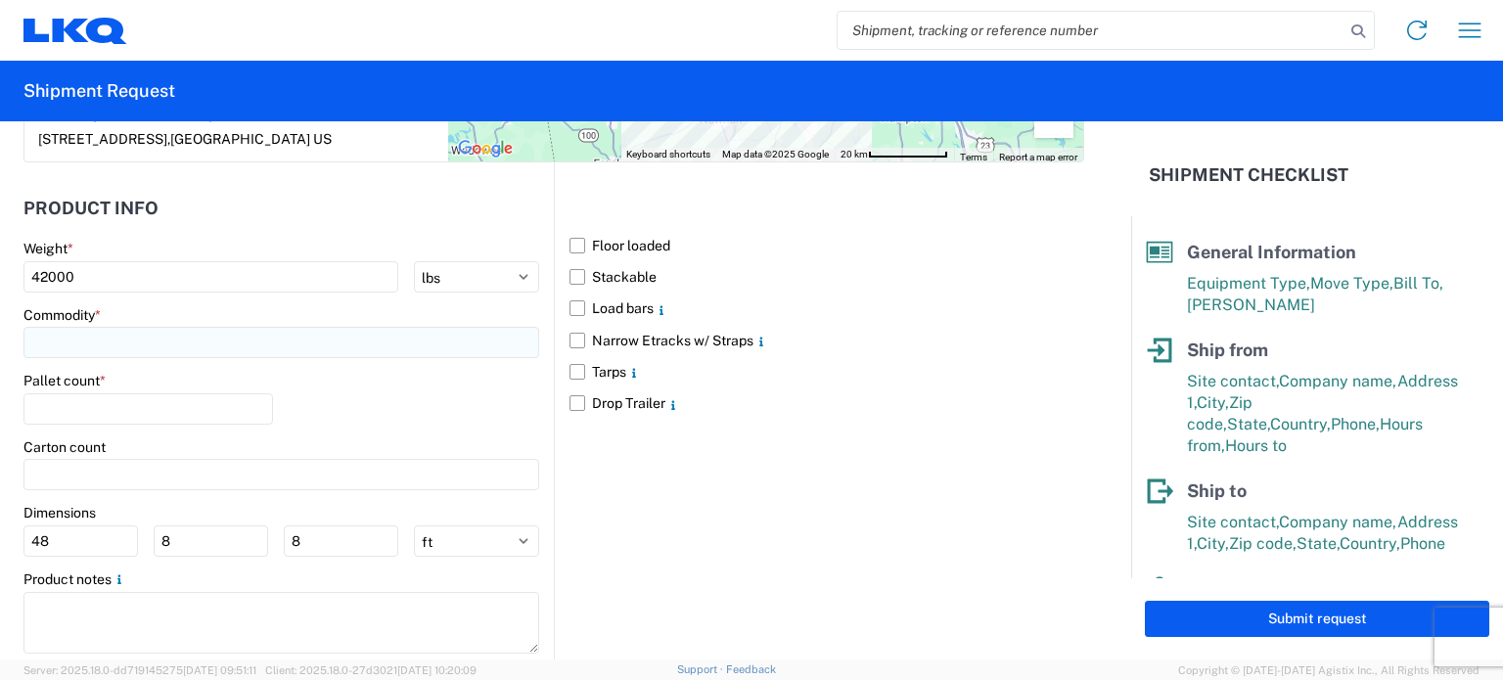
click at [227, 339] on input at bounding box center [281, 342] width 516 height 31
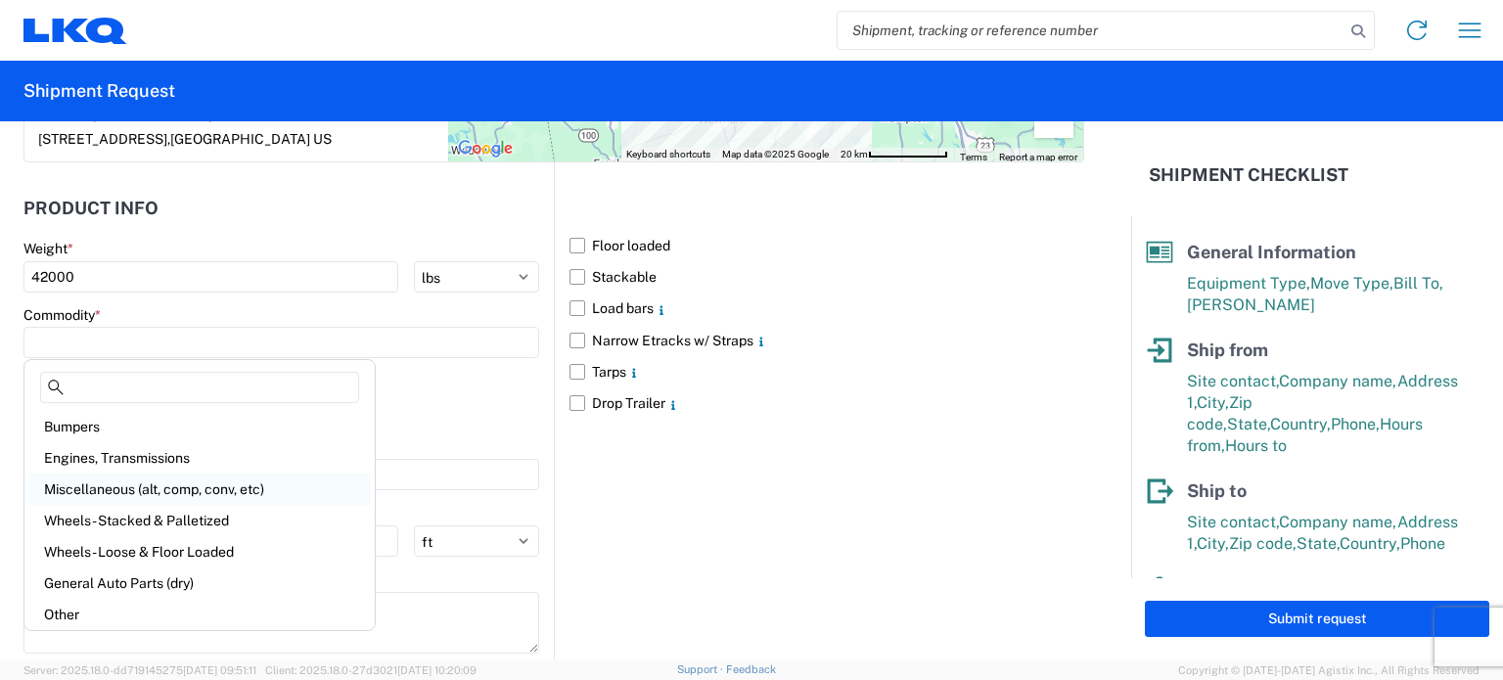
click at [178, 487] on div "Miscellaneous (alt, comp, conv, etc)" at bounding box center [199, 489] width 342 height 31
type input "Miscellaneous (alt, comp, conv, etc)"
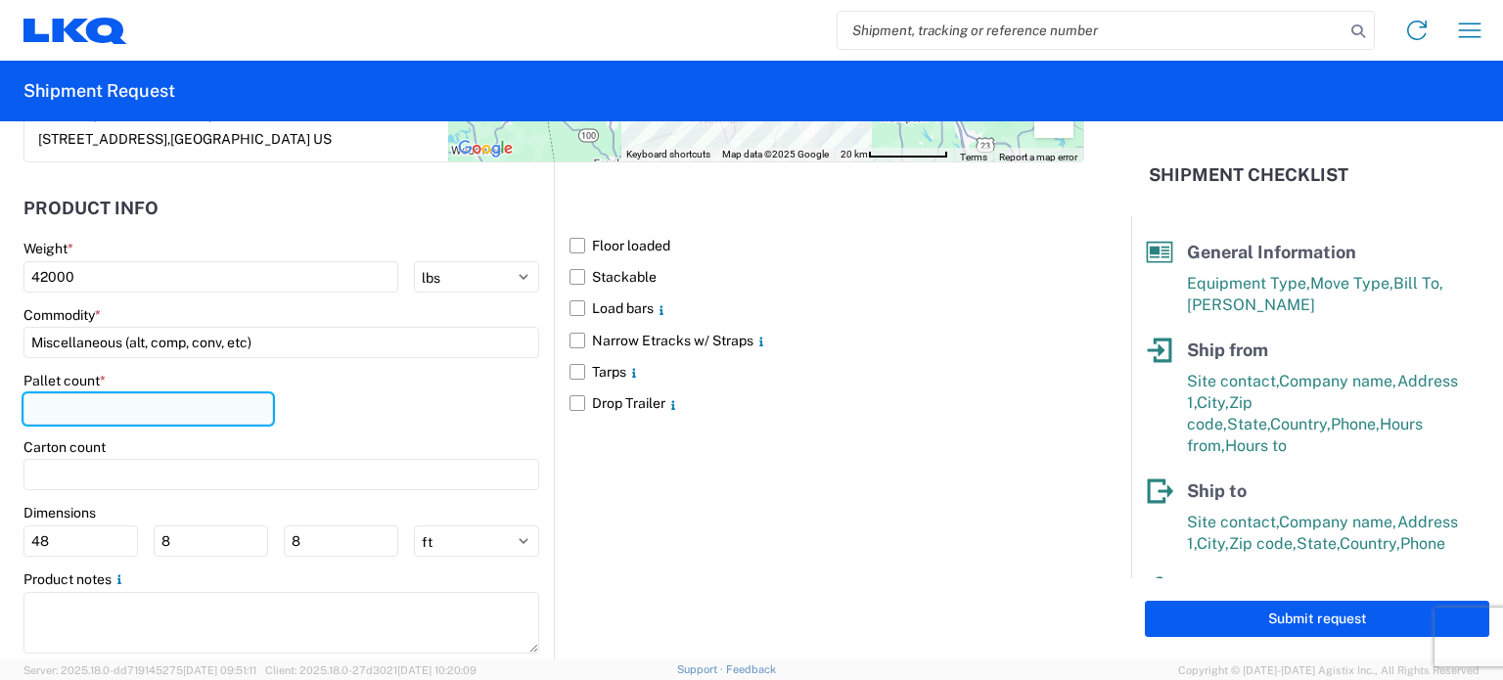
click at [151, 413] on input "number" at bounding box center [148, 408] width 250 height 31
type input "22"
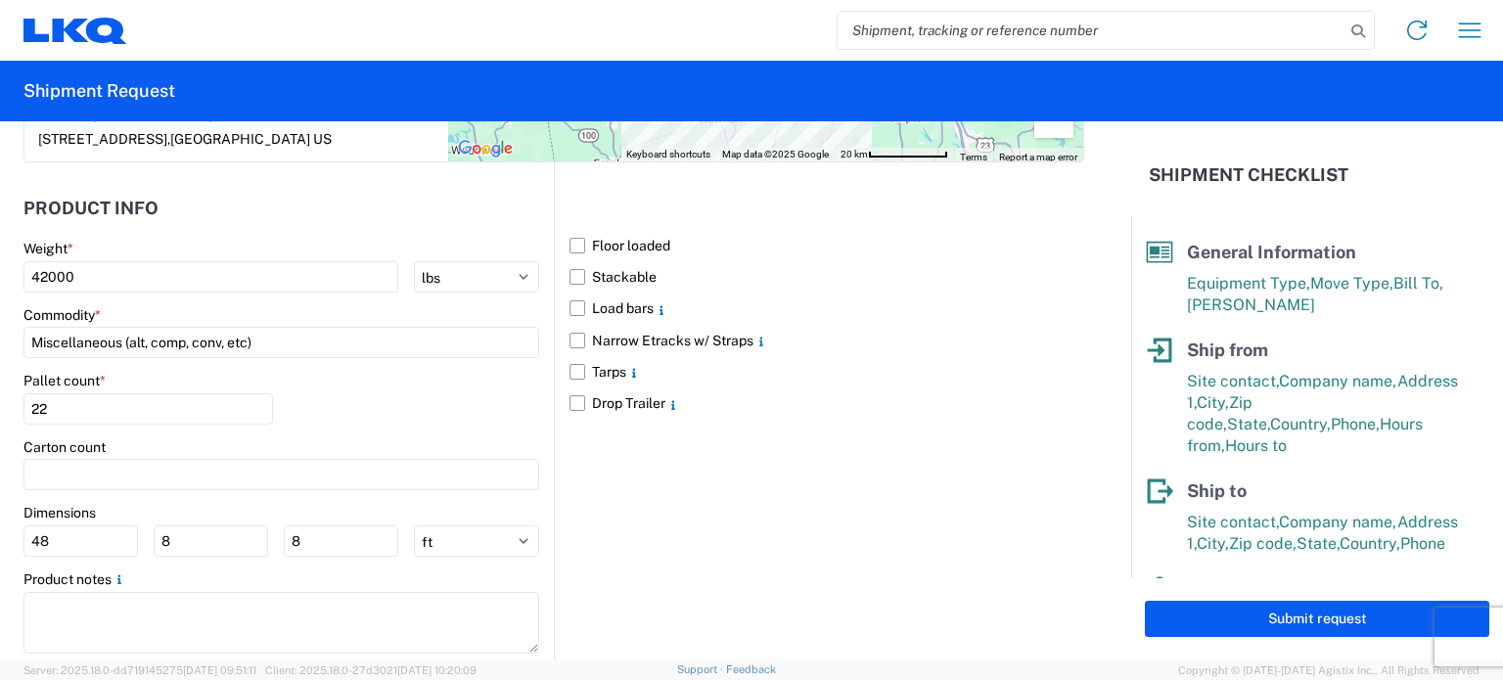
click at [356, 400] on div "Pallet count * 22" at bounding box center [281, 405] width 516 height 67
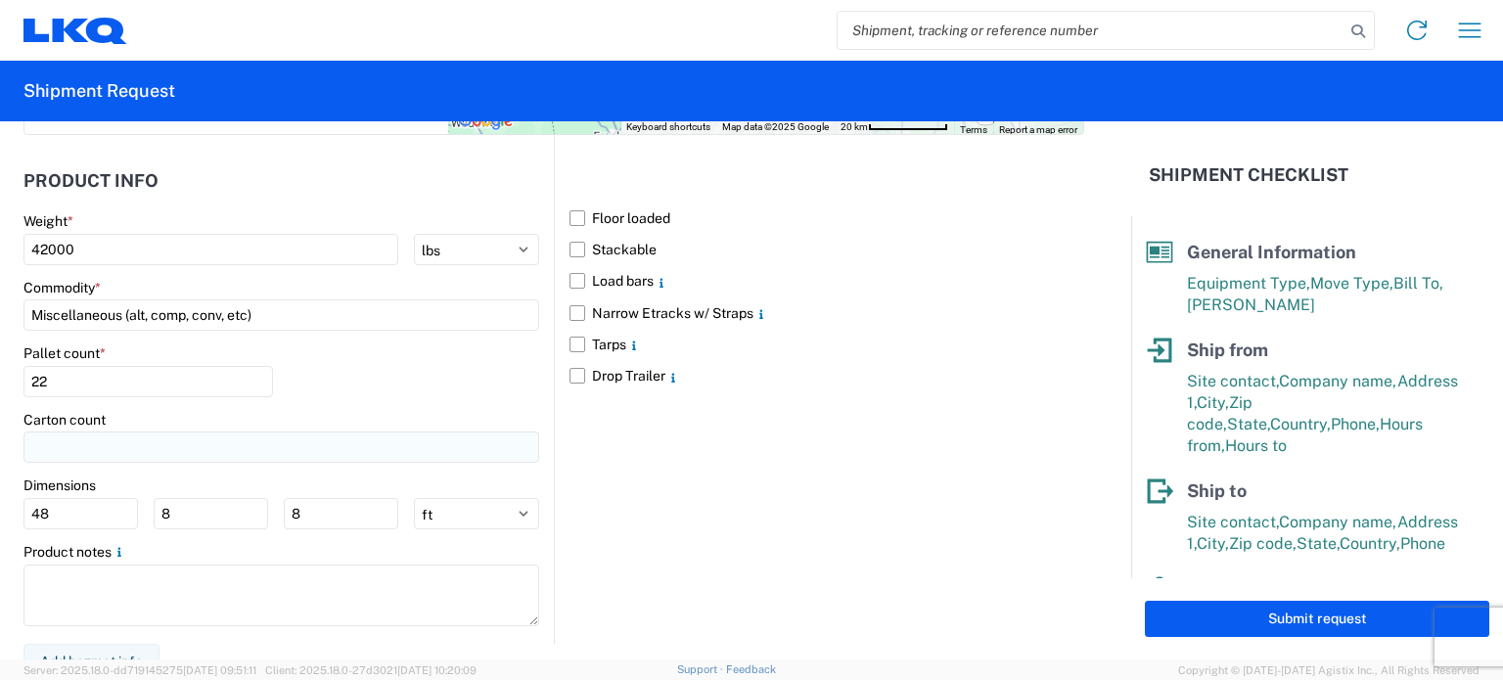
scroll to position [1804, 0]
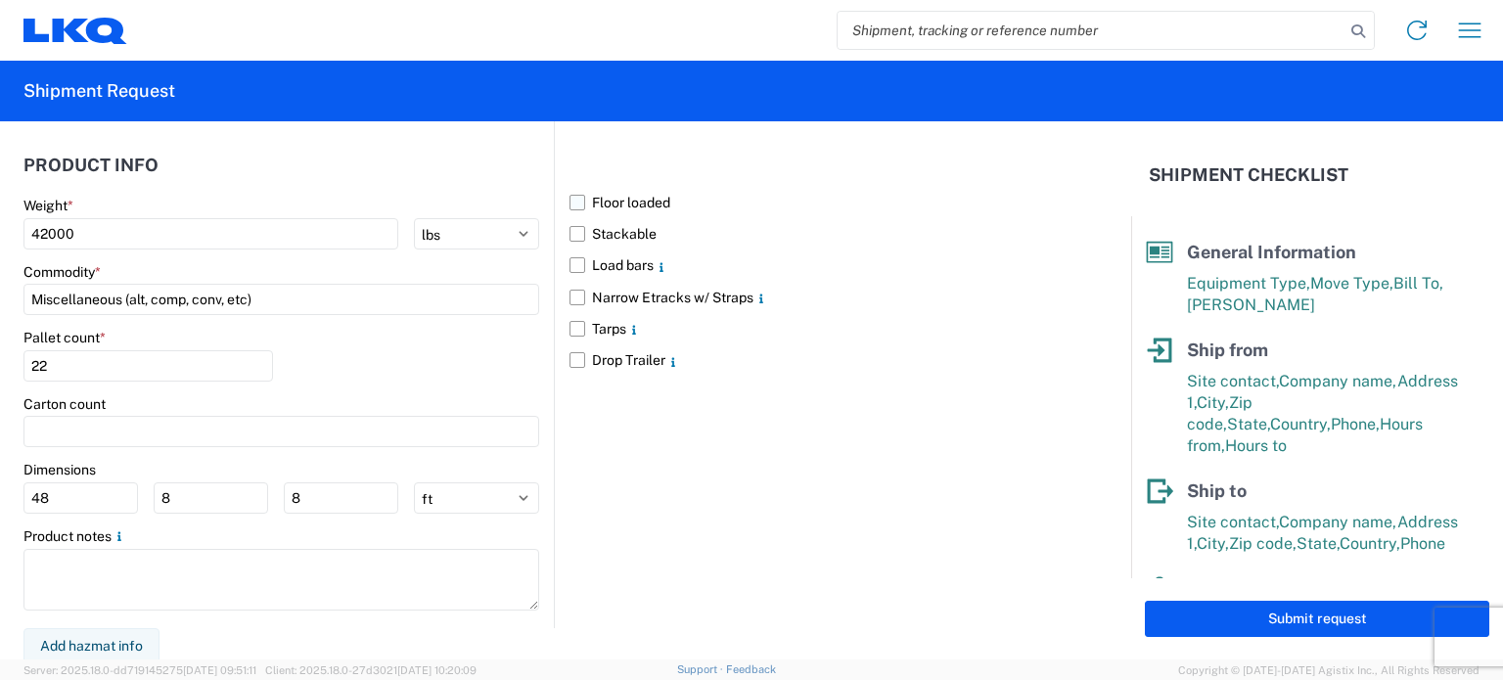
click at [614, 198] on label "Floor loaded" at bounding box center [826, 202] width 515 height 31
click at [0, 0] on input "Floor loaded" at bounding box center [0, 0] width 0 height 0
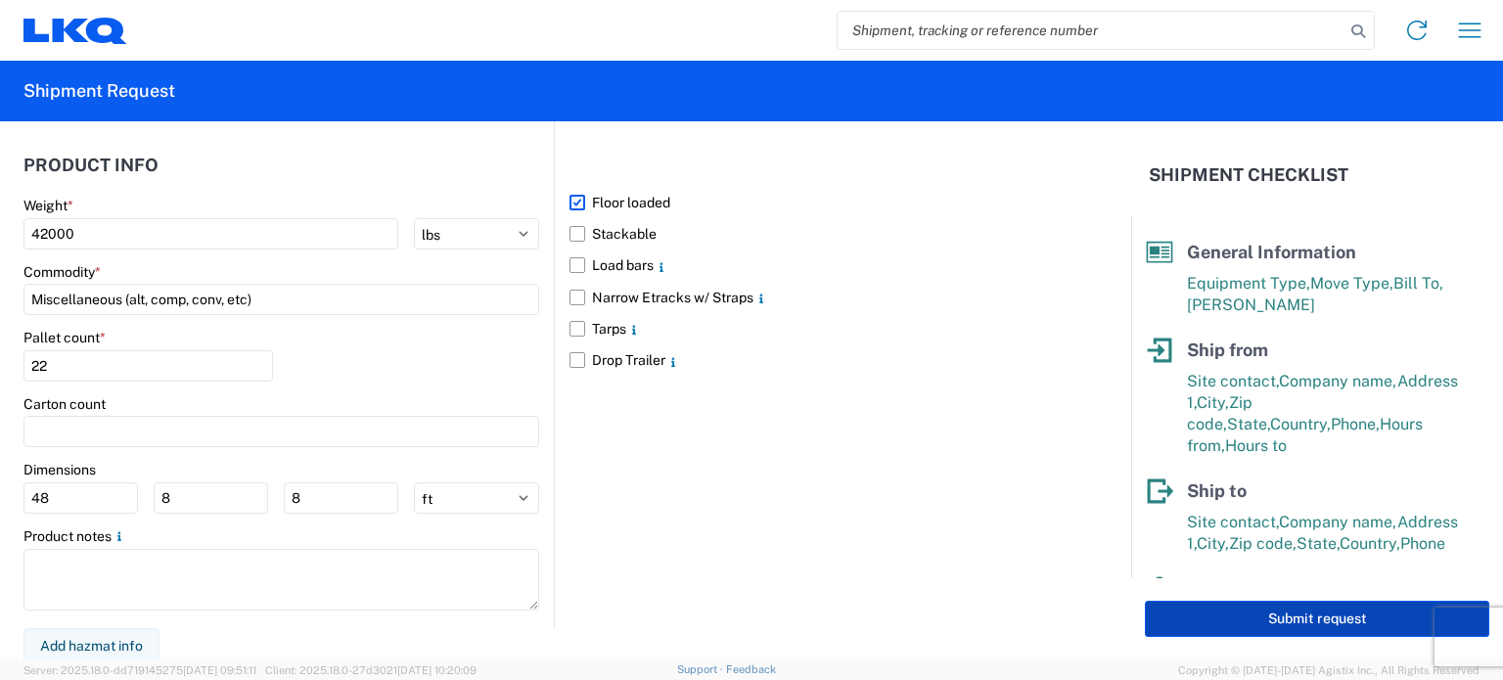
click at [1228, 621] on button "Submit request" at bounding box center [1317, 619] width 344 height 36
select select "US"
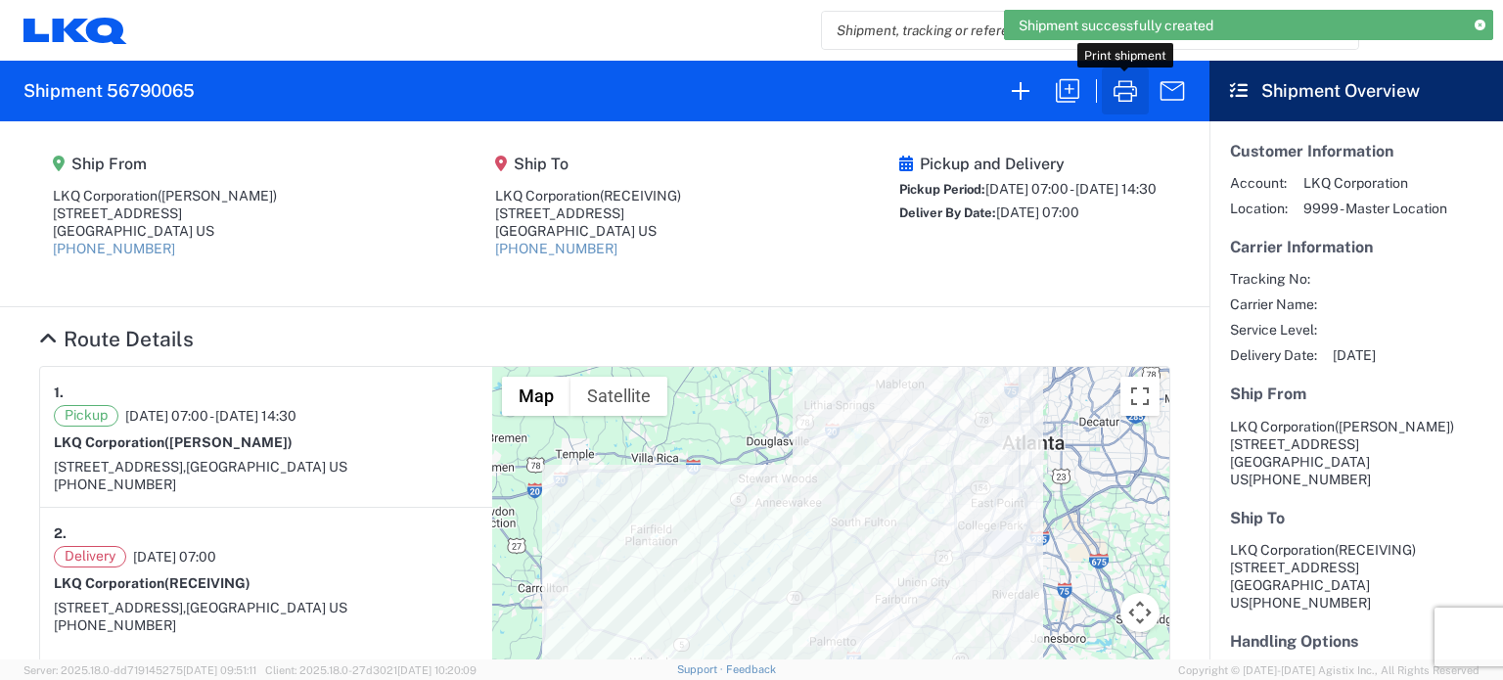
click at [1122, 97] on icon "button" at bounding box center [1125, 90] width 31 height 31
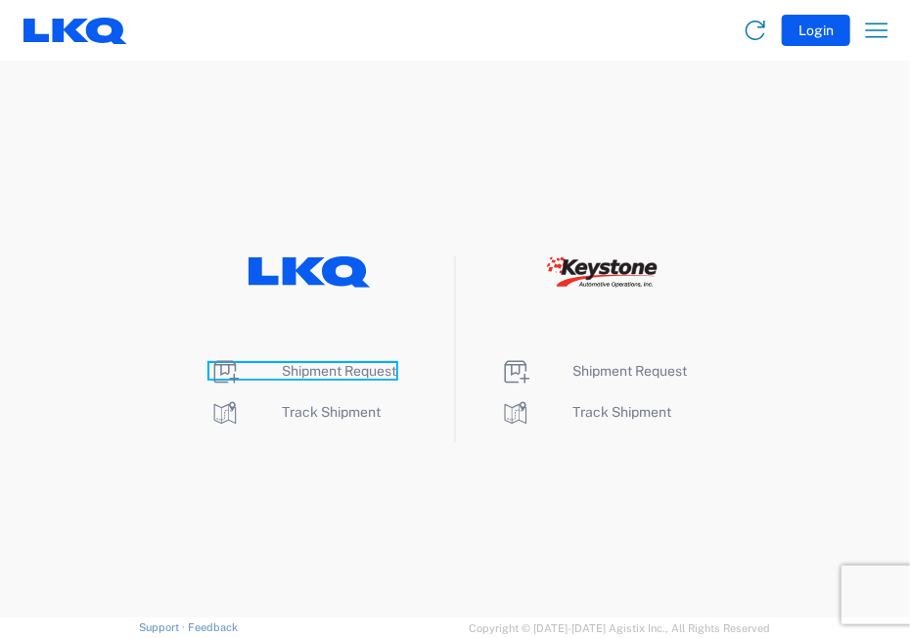
click at [327, 372] on span "Shipment Request" at bounding box center [339, 371] width 114 height 16
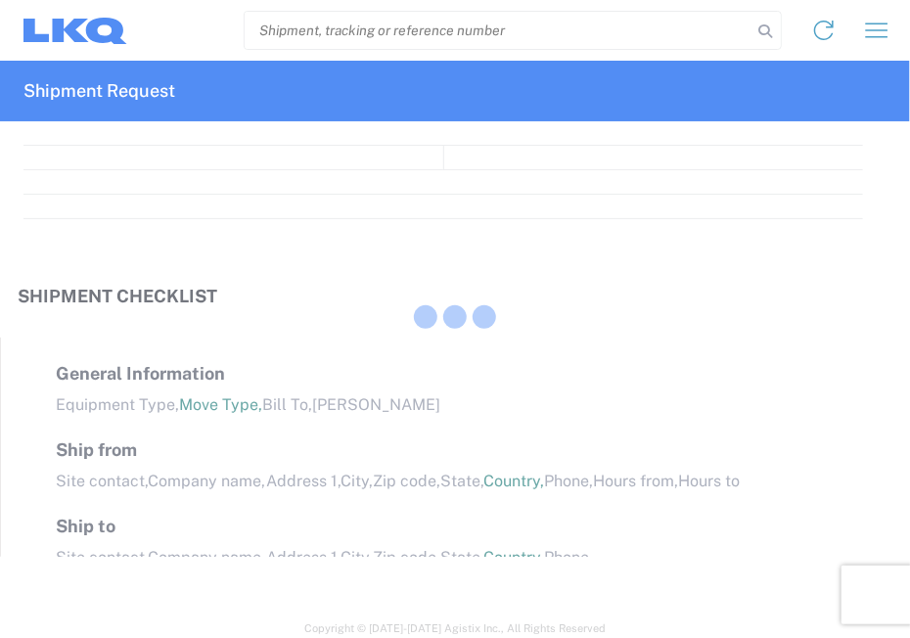
select select "FULL"
select select "LBS"
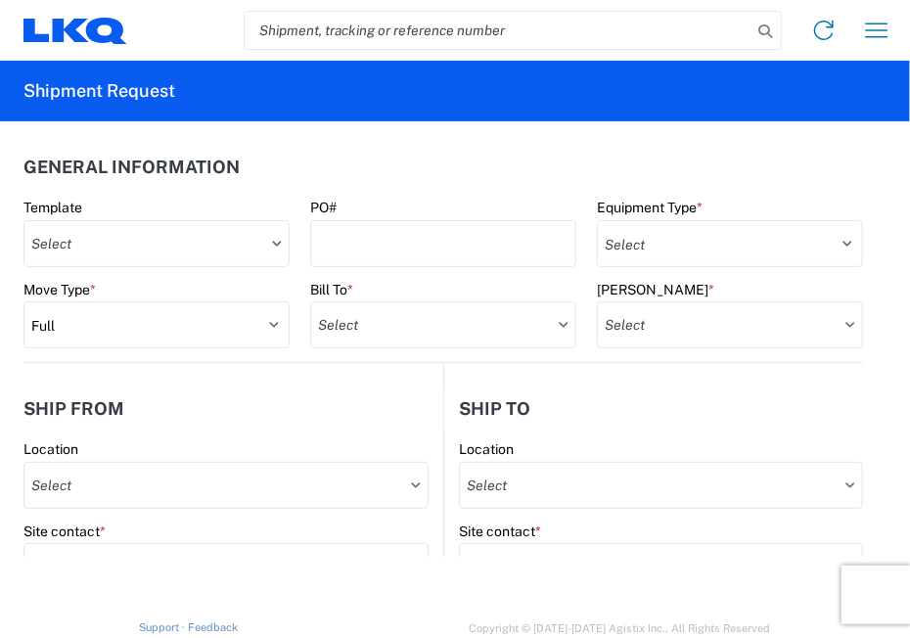
click at [535, 32] on input "search" at bounding box center [498, 30] width 507 height 37
type input "56777939"
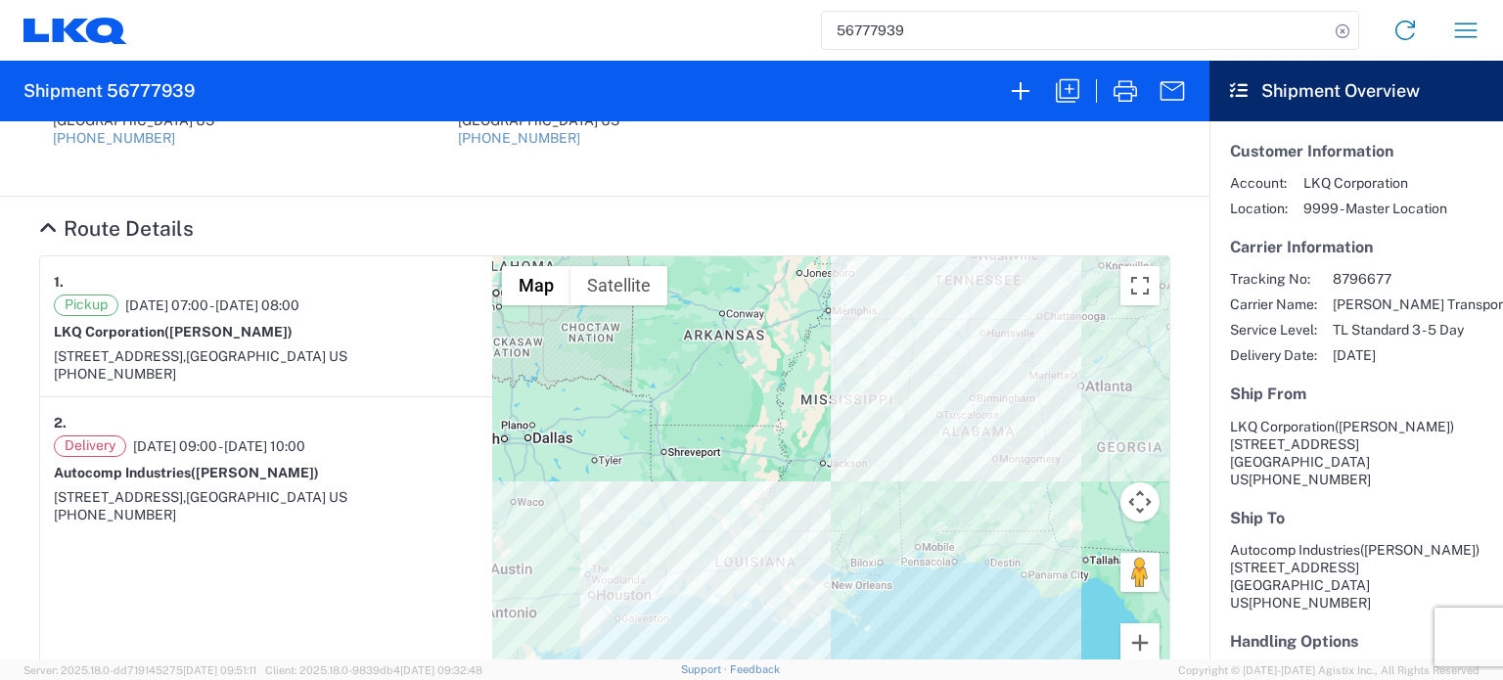
scroll to position [892, 0]
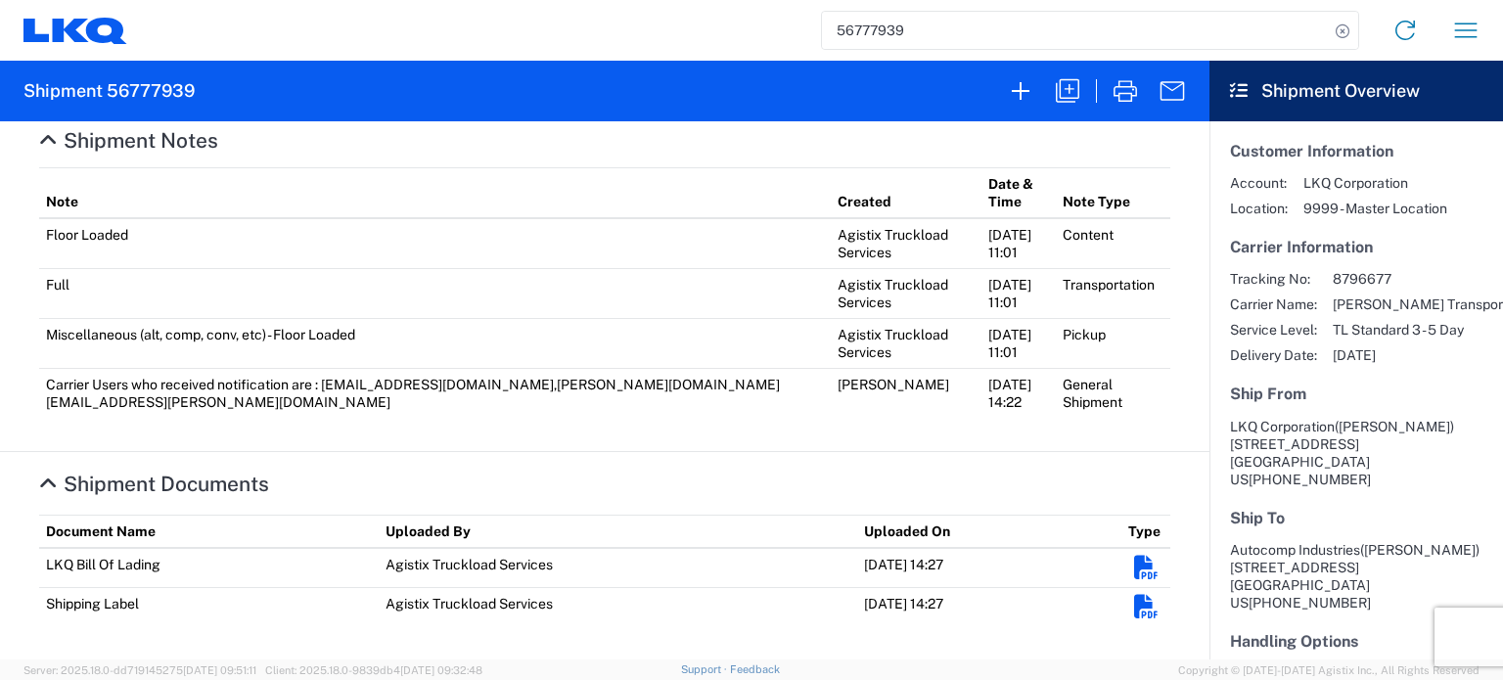
click at [909, 566] on em "Shipment Documents" at bounding box center [1146, 568] width 24 height 24
